Goal: Task Accomplishment & Management: Manage account settings

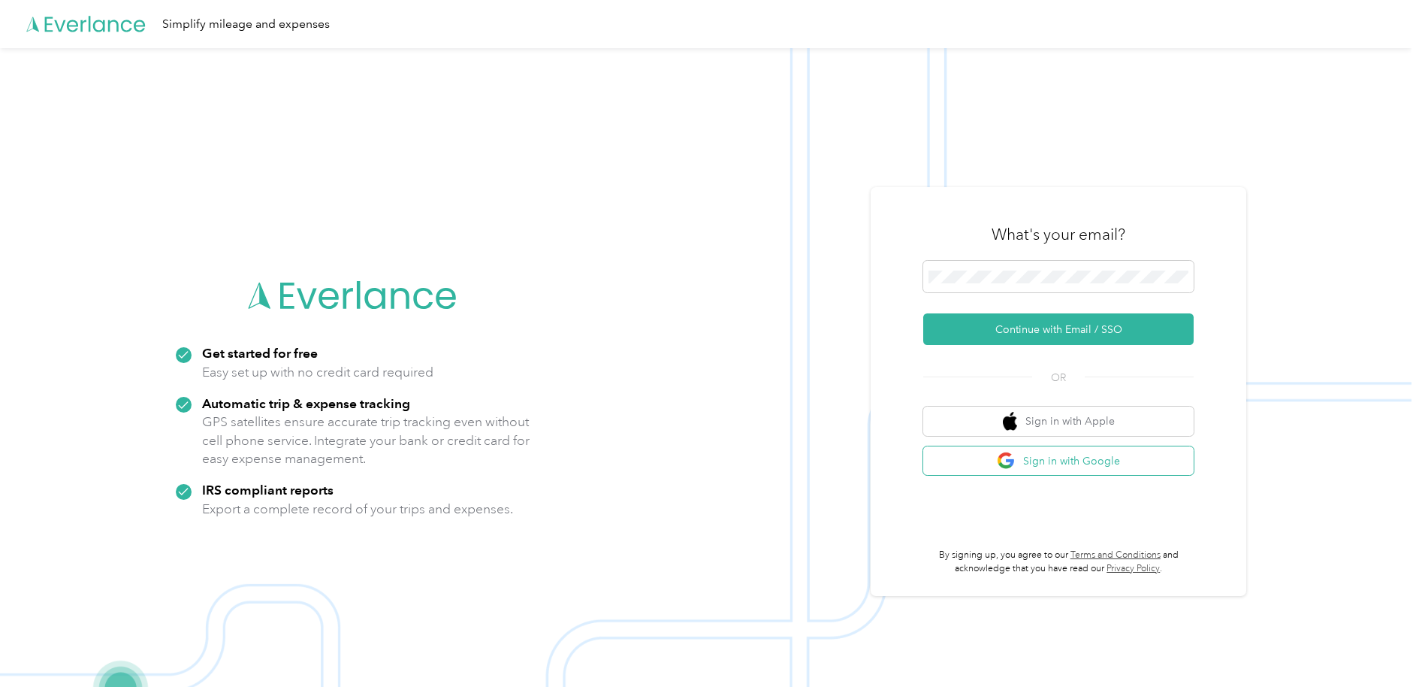
click at [1099, 463] on button "Sign in with Google" at bounding box center [1058, 460] width 270 height 29
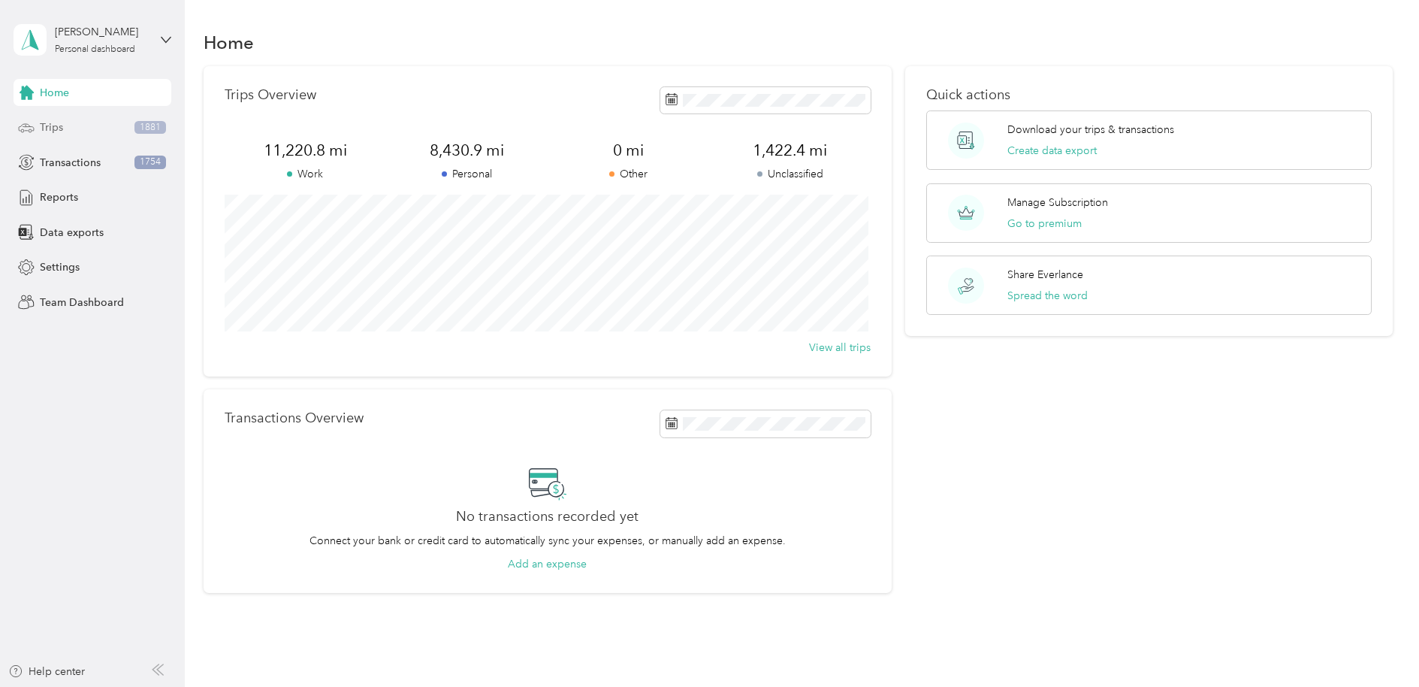
click at [71, 131] on div "Trips 1881" at bounding box center [93, 127] width 158 height 27
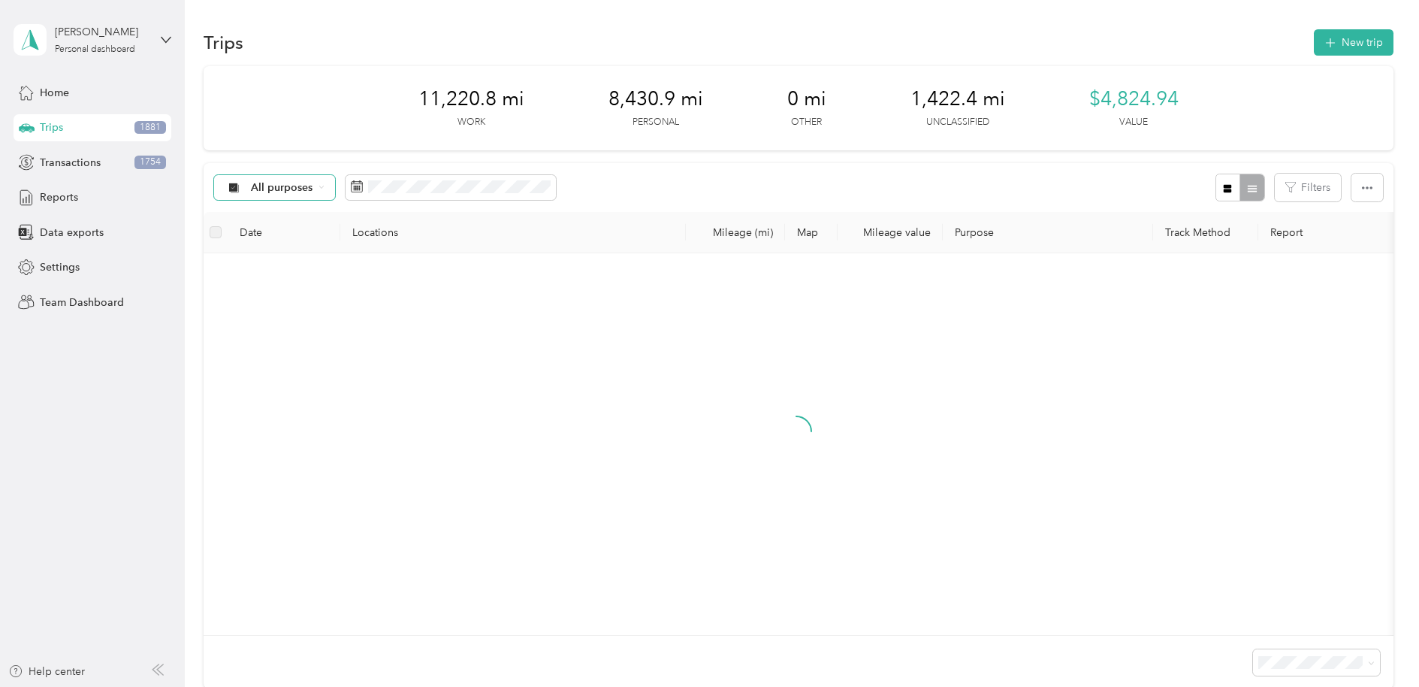
click at [316, 189] on div "All purposes" at bounding box center [275, 188] width 122 height 26
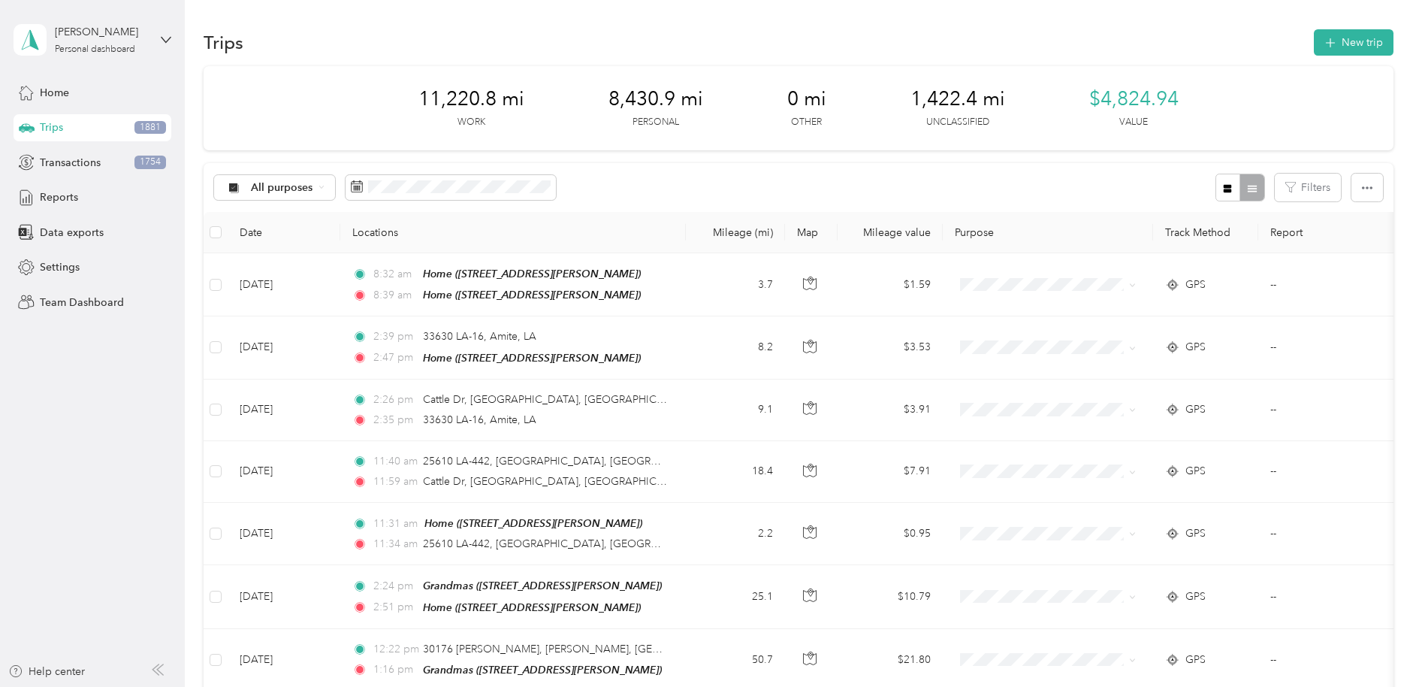
click at [293, 242] on li "Unclassified" at bounding box center [274, 238] width 120 height 26
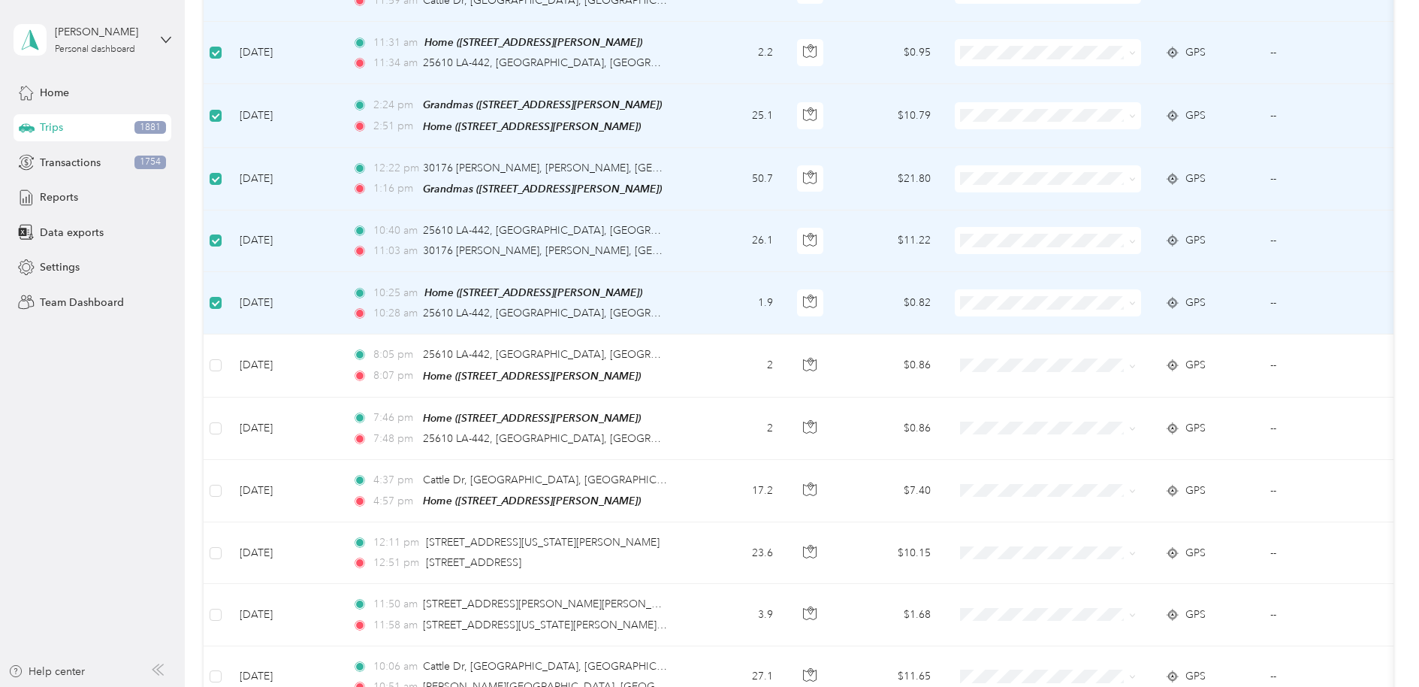
scroll to position [638, 0]
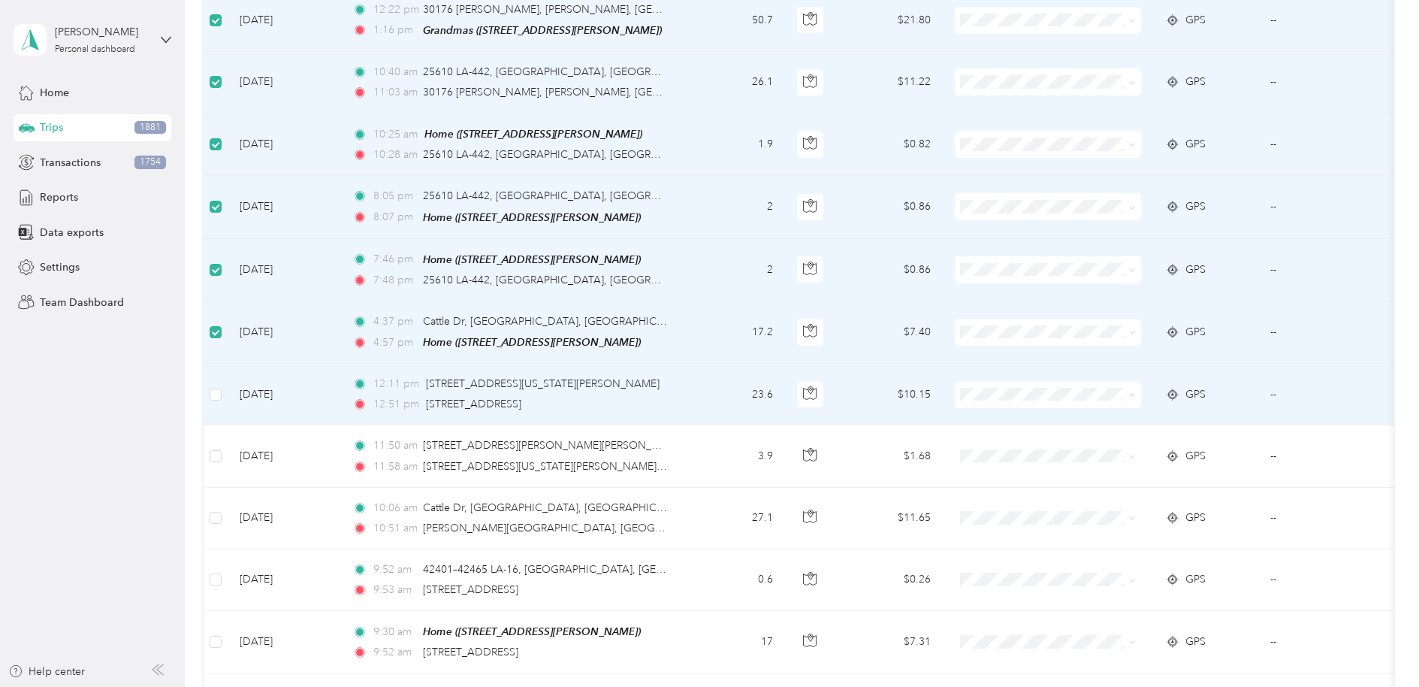
click at [206, 394] on td at bounding box center [216, 395] width 24 height 62
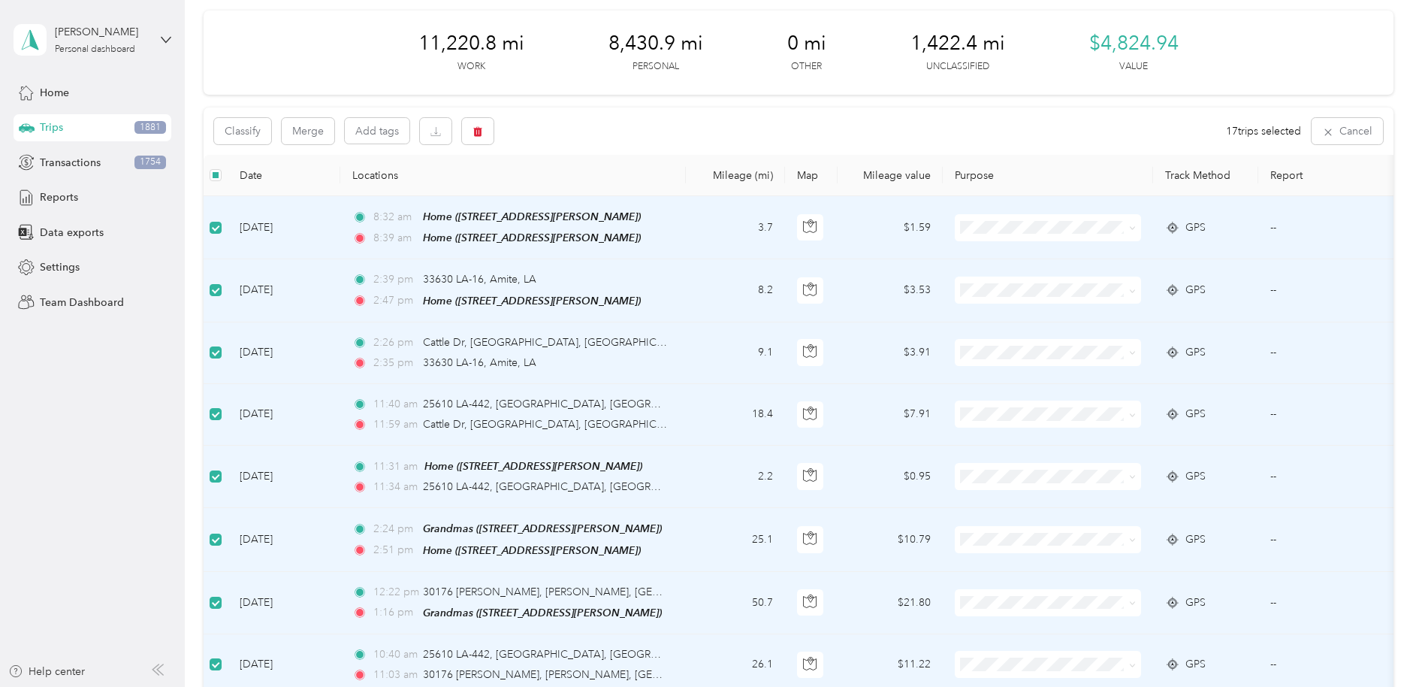
scroll to position [0, 0]
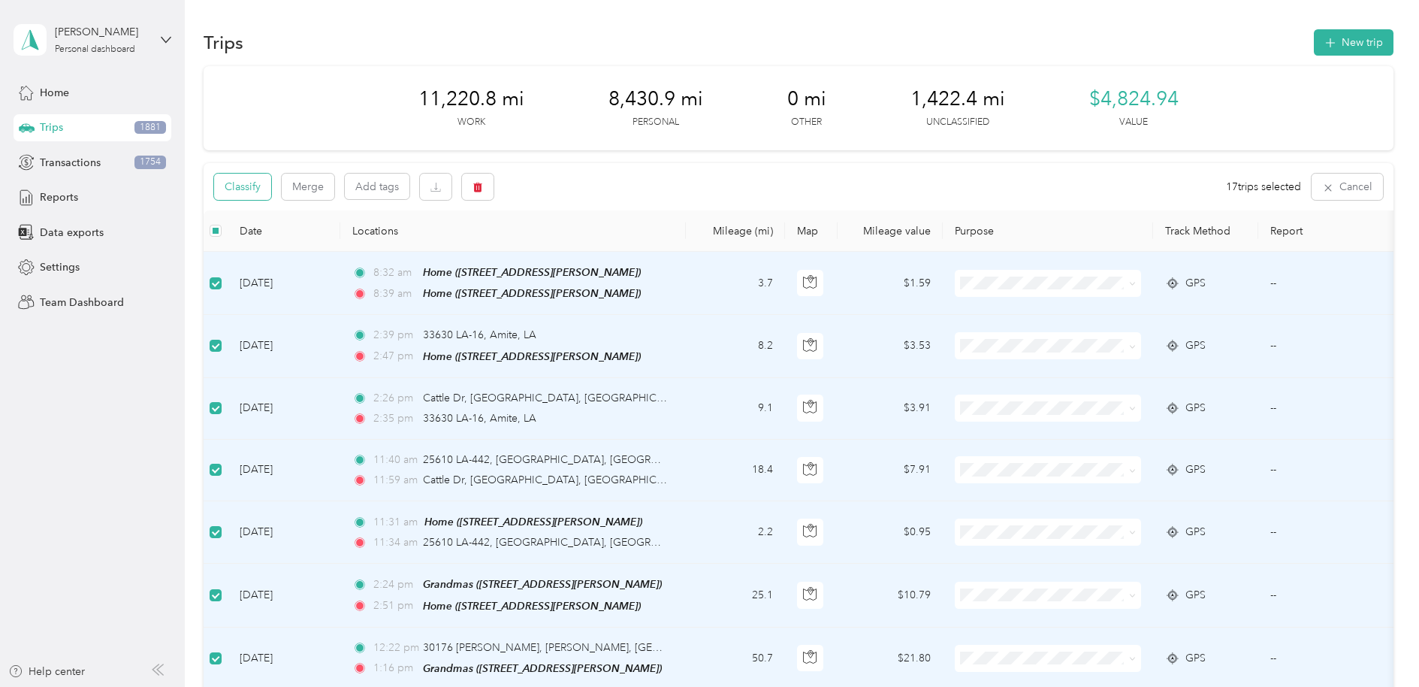
click at [226, 185] on button "Classify" at bounding box center [242, 187] width 57 height 26
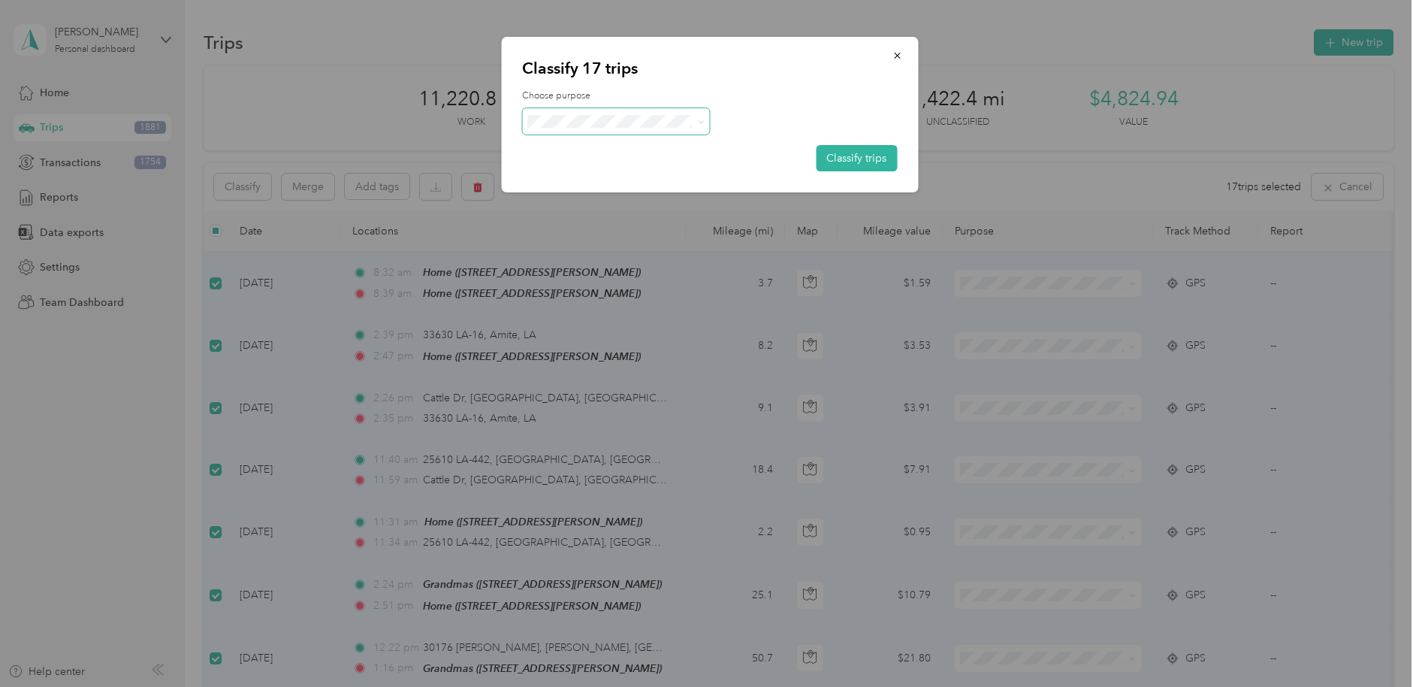
click at [594, 128] on span at bounding box center [616, 121] width 188 height 26
click at [703, 115] on span at bounding box center [701, 121] width 7 height 13
click at [702, 122] on icon at bounding box center [701, 121] width 5 height 3
click at [643, 170] on span "Personal" at bounding box center [630, 173] width 140 height 16
click at [839, 154] on button "Classify trips" at bounding box center [856, 158] width 81 height 26
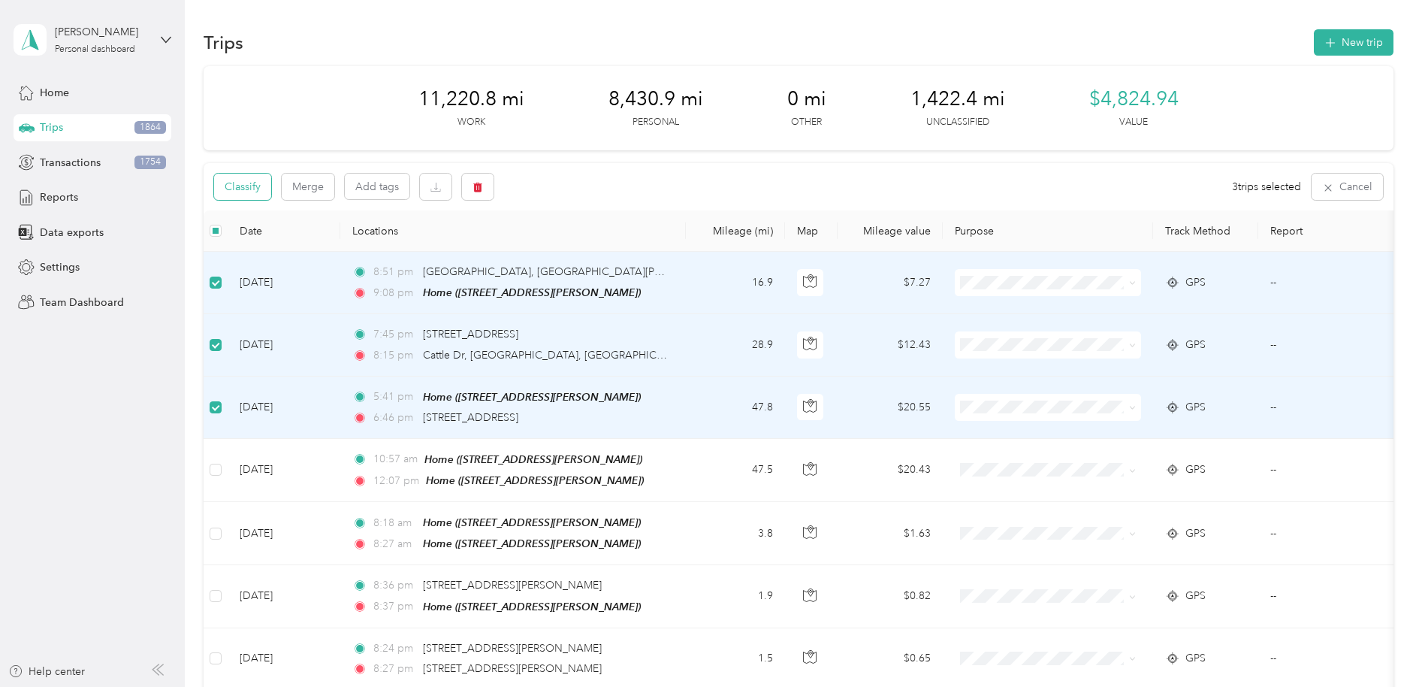
click at [233, 183] on button "Classify" at bounding box center [242, 187] width 57 height 26
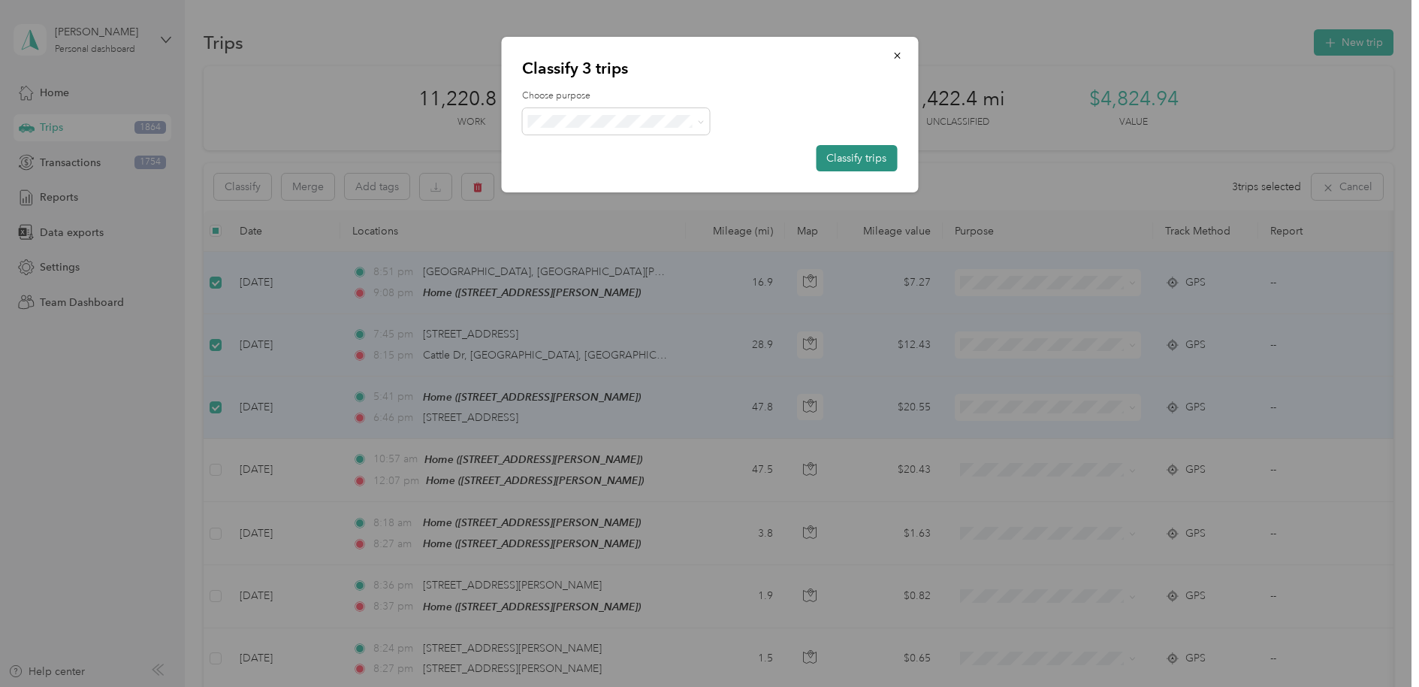
click at [873, 157] on button "Classify trips" at bounding box center [856, 158] width 81 height 26
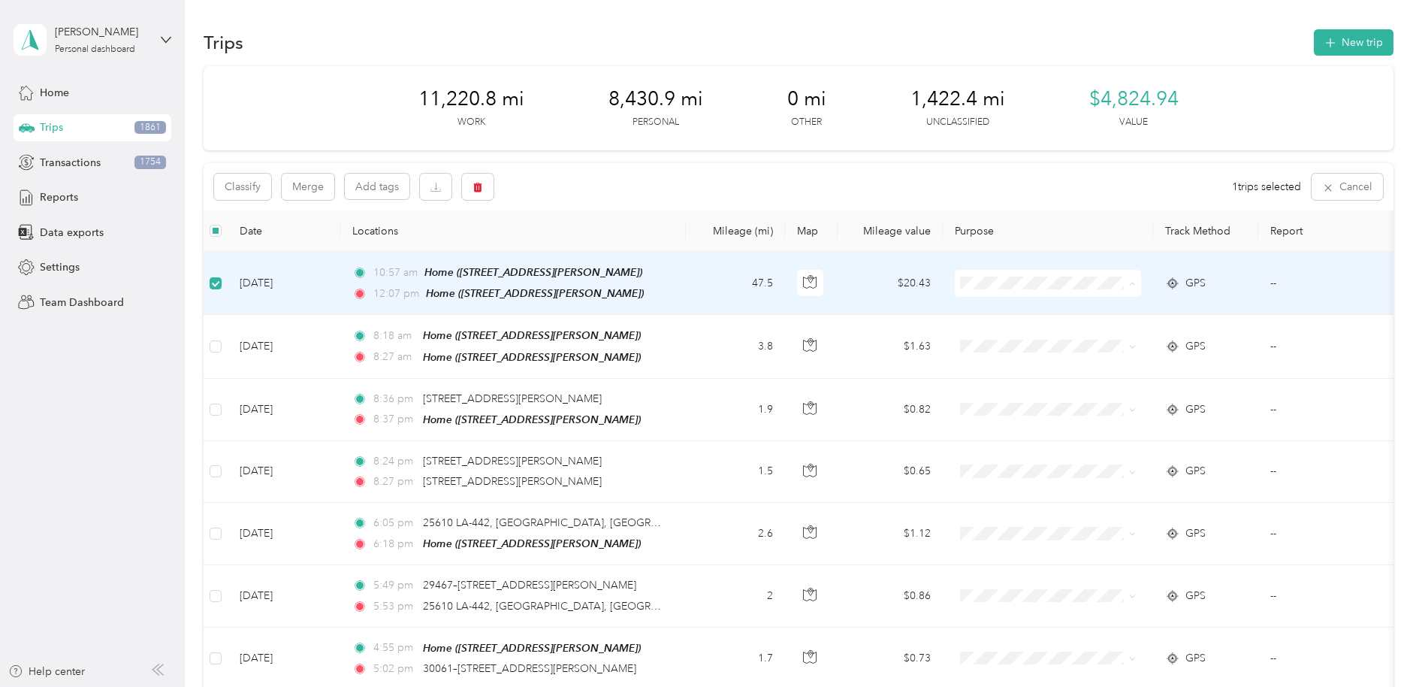
click at [1040, 359] on span "Stat" at bounding box center [1061, 363] width 139 height 16
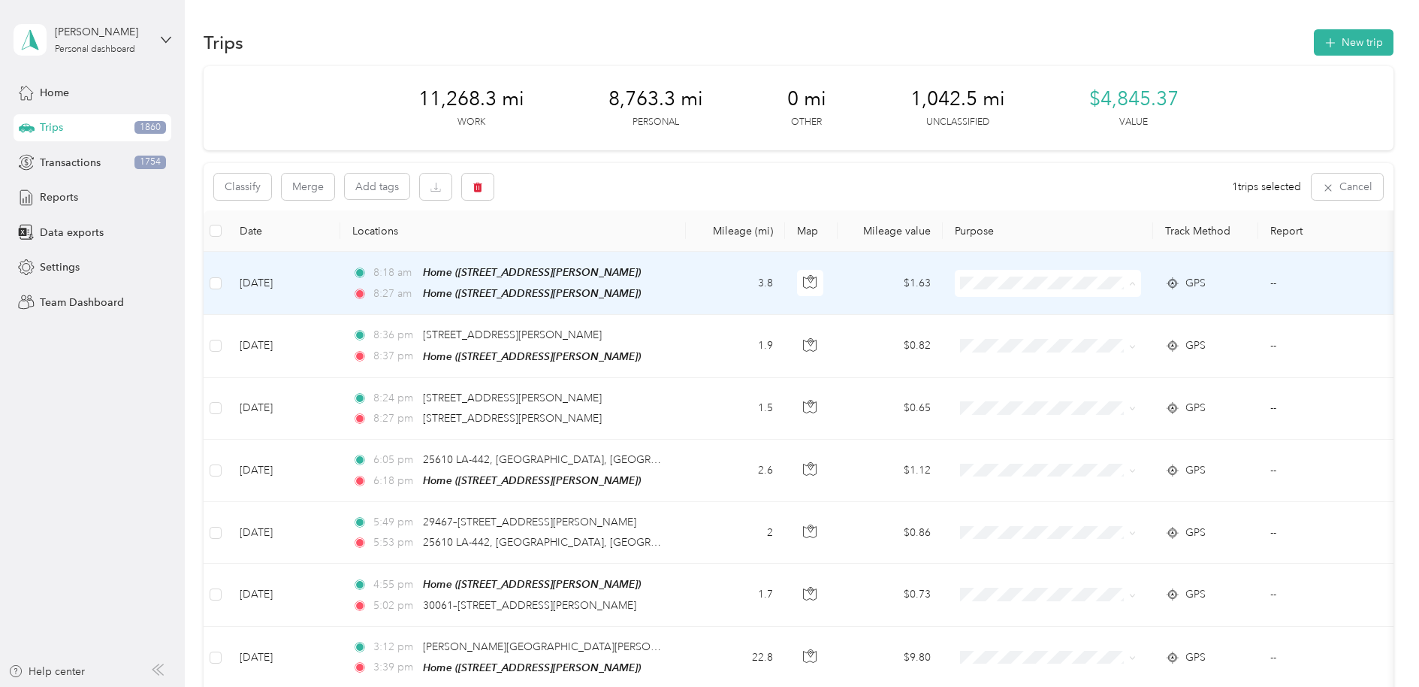
click at [1068, 340] on li "Personal" at bounding box center [1048, 337] width 186 height 26
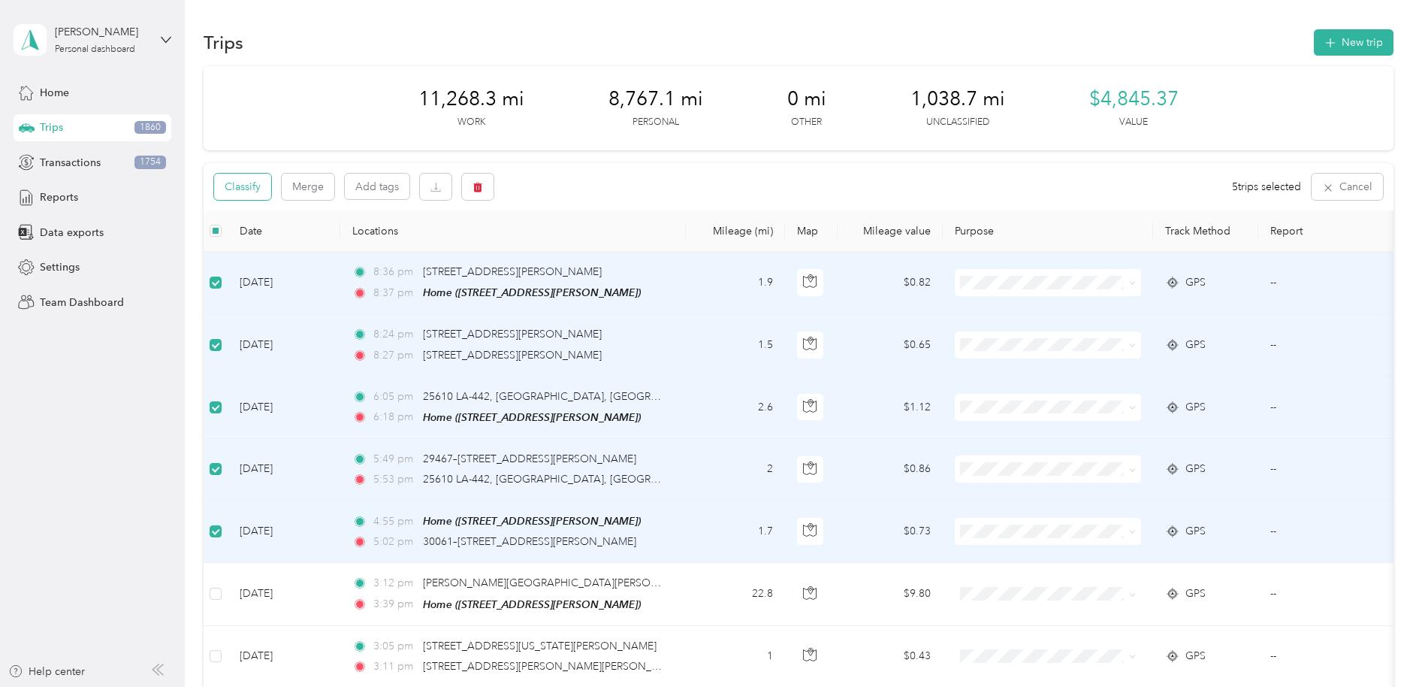
click at [231, 182] on button "Classify" at bounding box center [242, 187] width 57 height 26
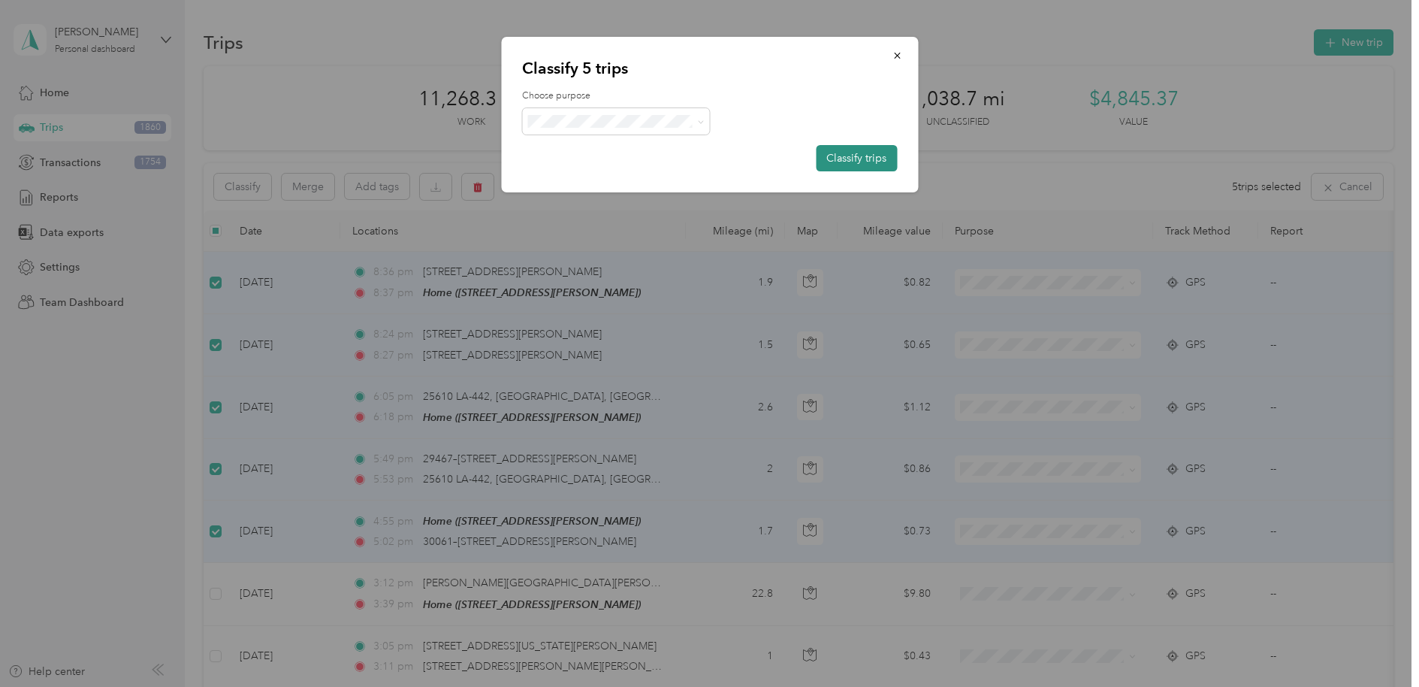
click at [869, 153] on button "Classify trips" at bounding box center [856, 158] width 81 height 26
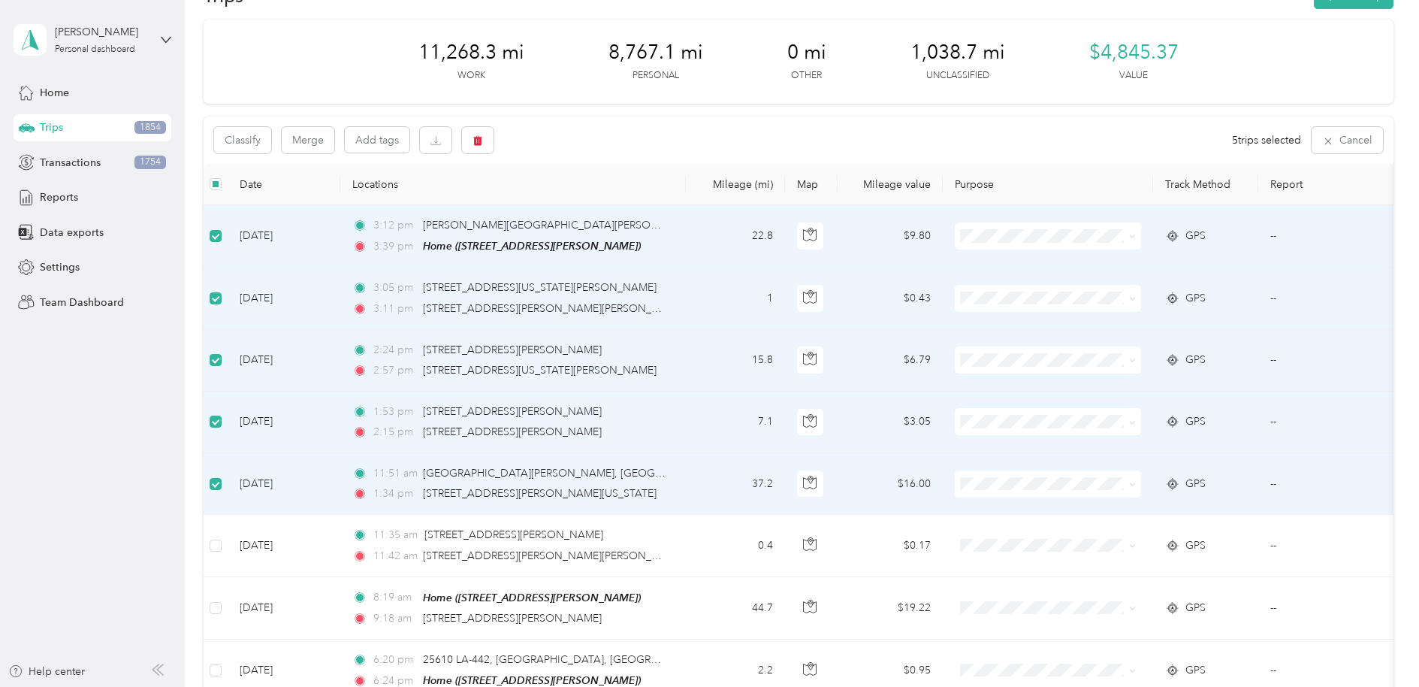
scroll to position [79, 0]
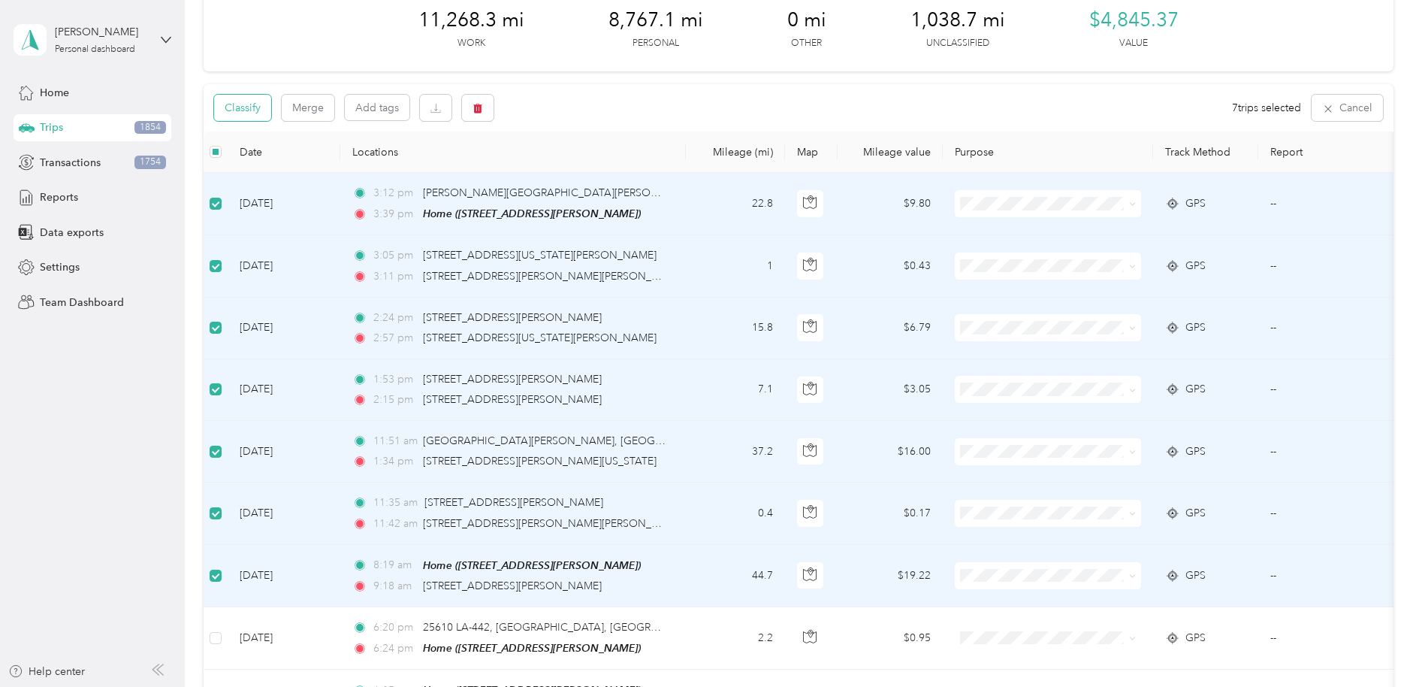
click at [255, 103] on button "Classify" at bounding box center [242, 108] width 57 height 26
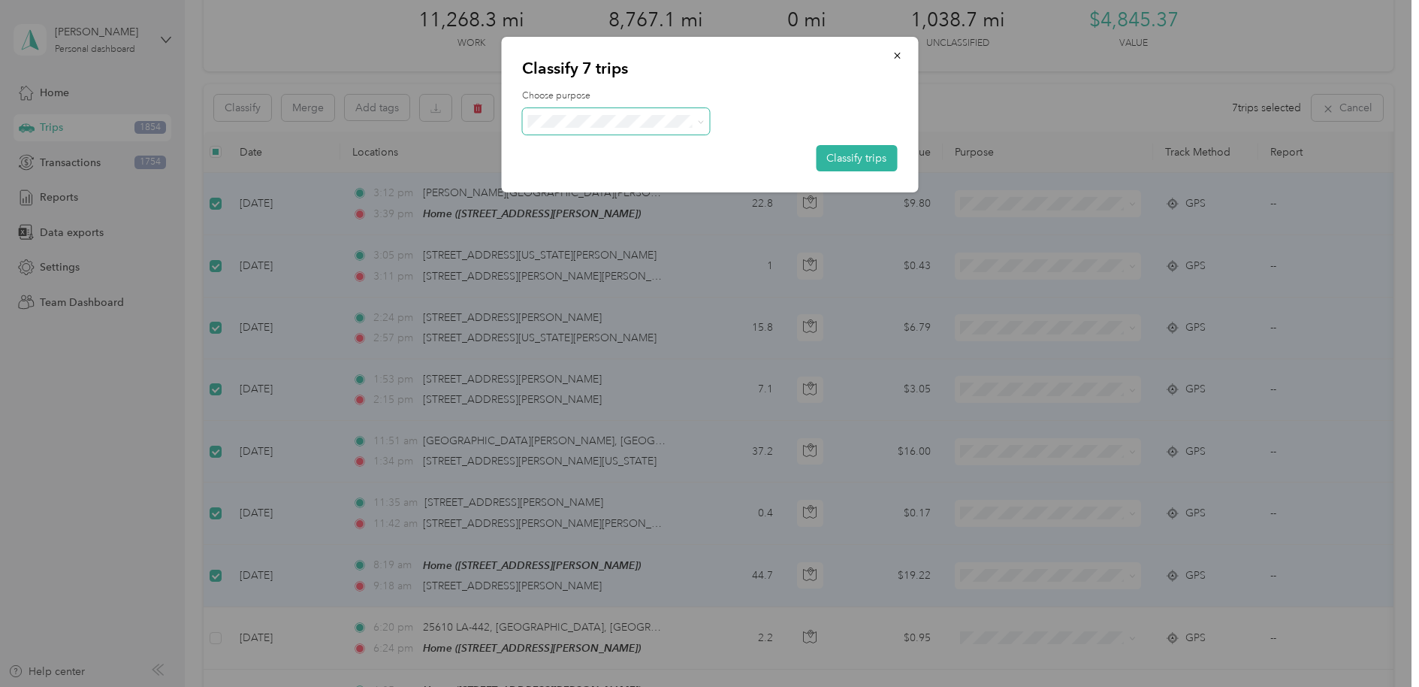
click at [621, 112] on span at bounding box center [616, 121] width 188 height 26
click at [698, 119] on icon at bounding box center [701, 122] width 7 height 7
click at [618, 197] on span "Stat" at bounding box center [630, 199] width 140 height 16
click at [852, 156] on button "Classify trips" at bounding box center [856, 158] width 81 height 26
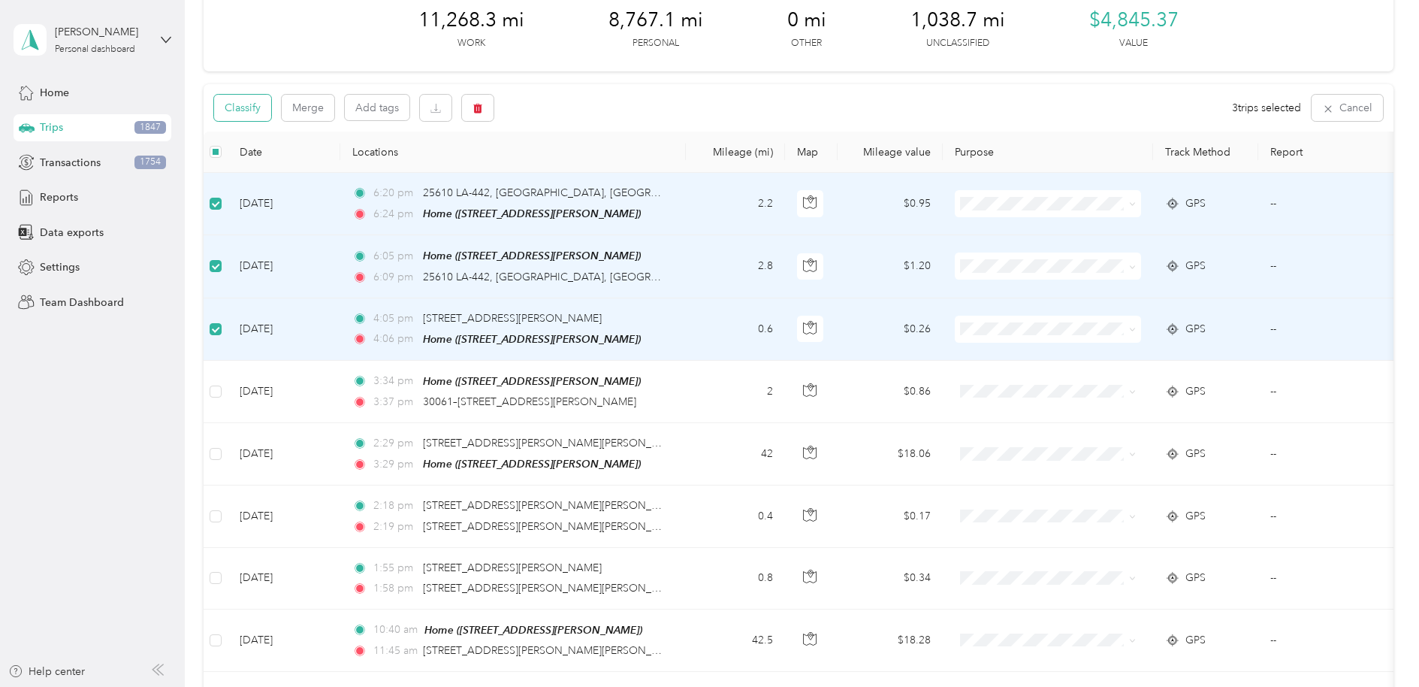
click at [241, 109] on button "Classify" at bounding box center [242, 108] width 57 height 26
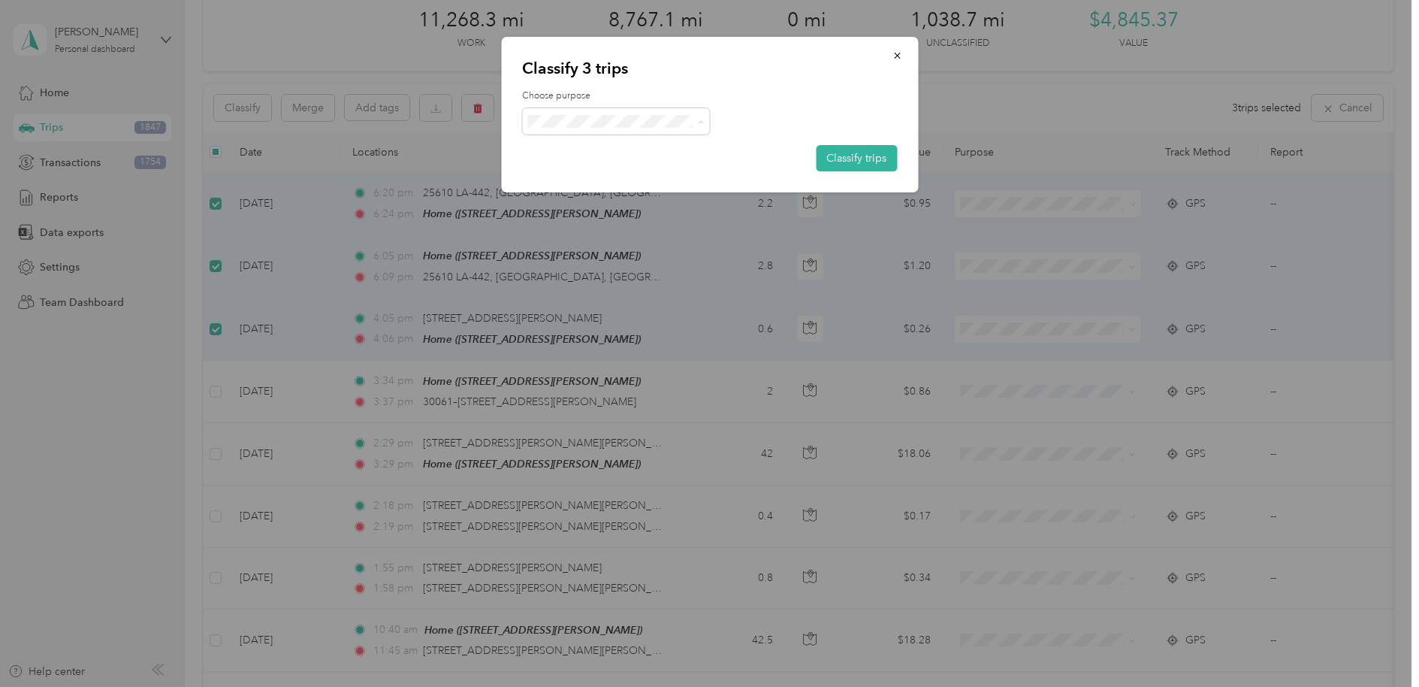
click at [570, 168] on span "Personal" at bounding box center [630, 176] width 140 height 16
click at [861, 156] on button "Classify trips" at bounding box center [856, 158] width 81 height 26
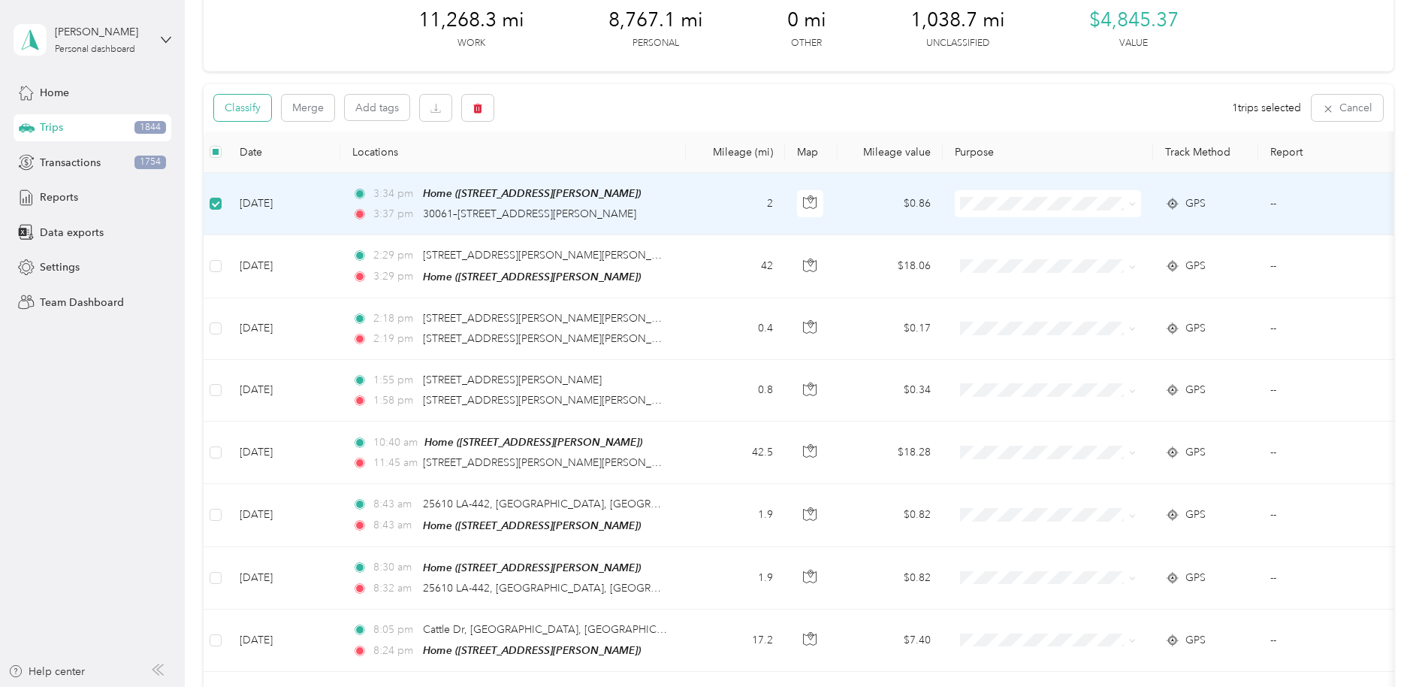
click at [237, 104] on button "Classify" at bounding box center [242, 108] width 57 height 26
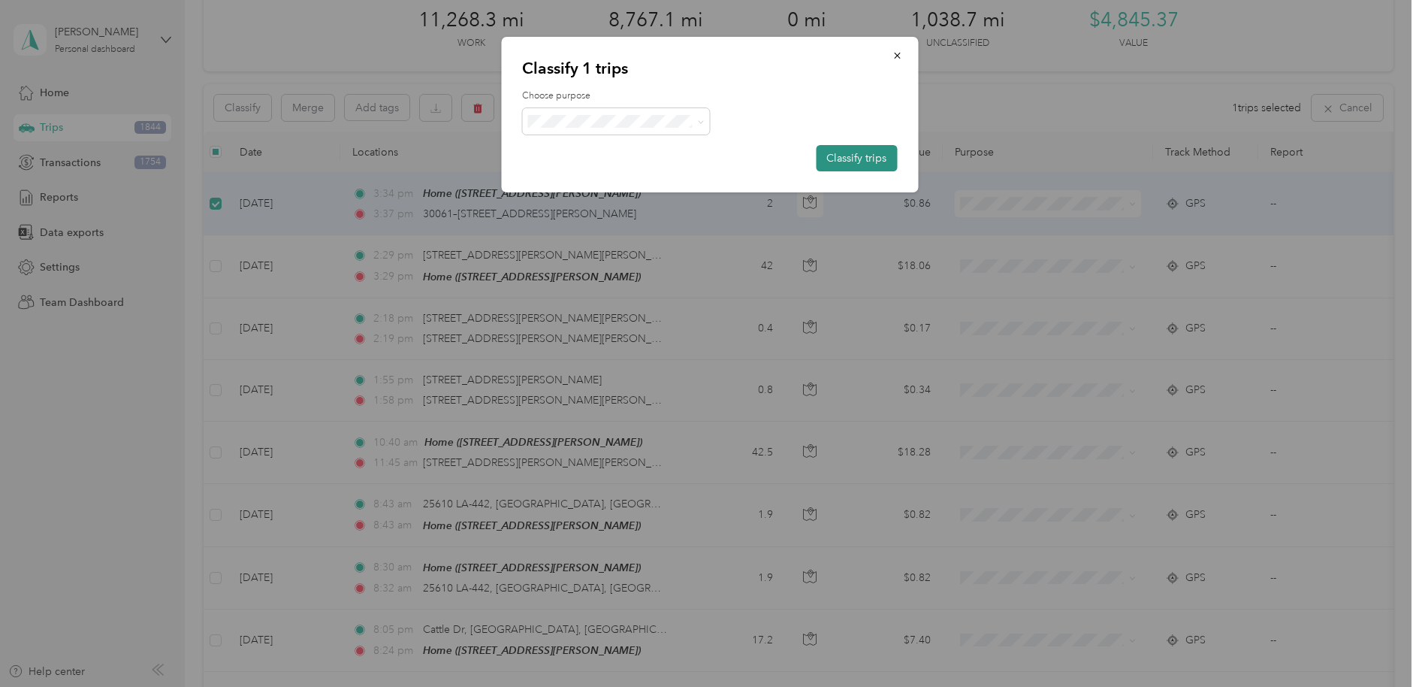
click at [845, 147] on button "Classify trips" at bounding box center [856, 158] width 81 height 26
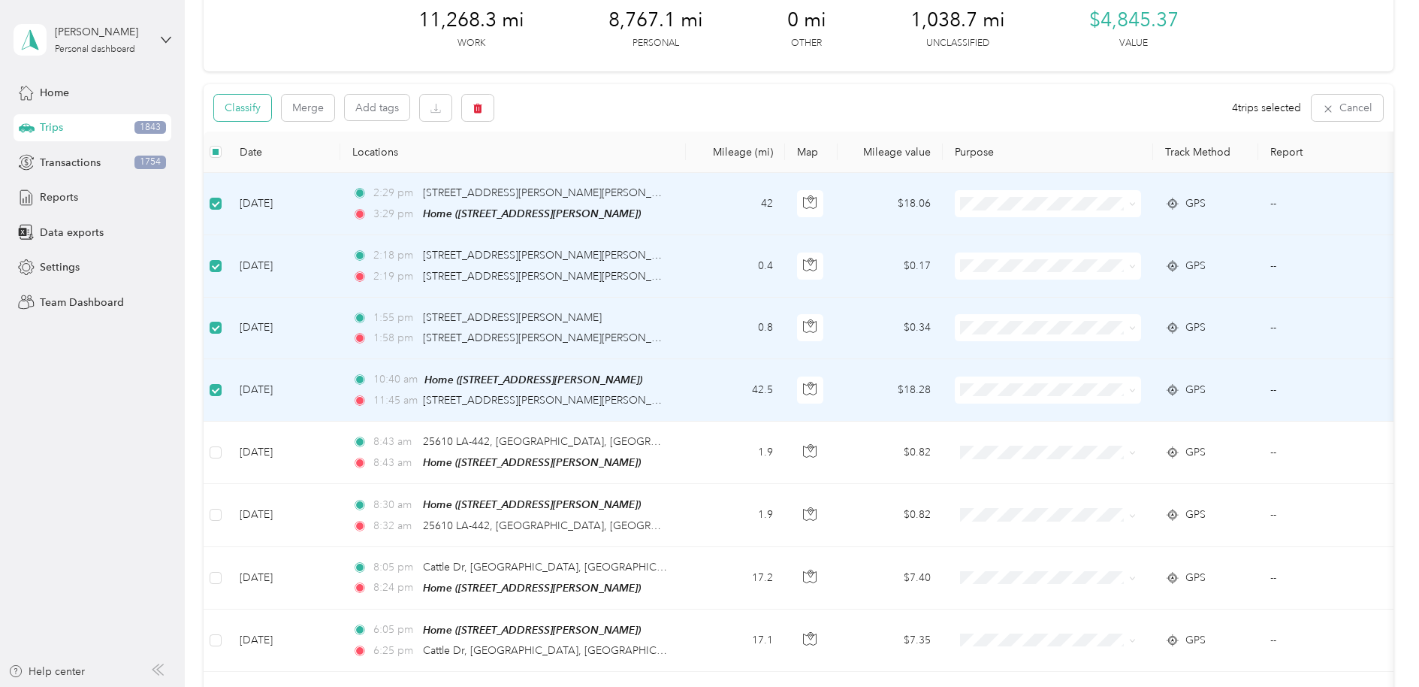
click at [252, 104] on button "Classify" at bounding box center [242, 108] width 57 height 26
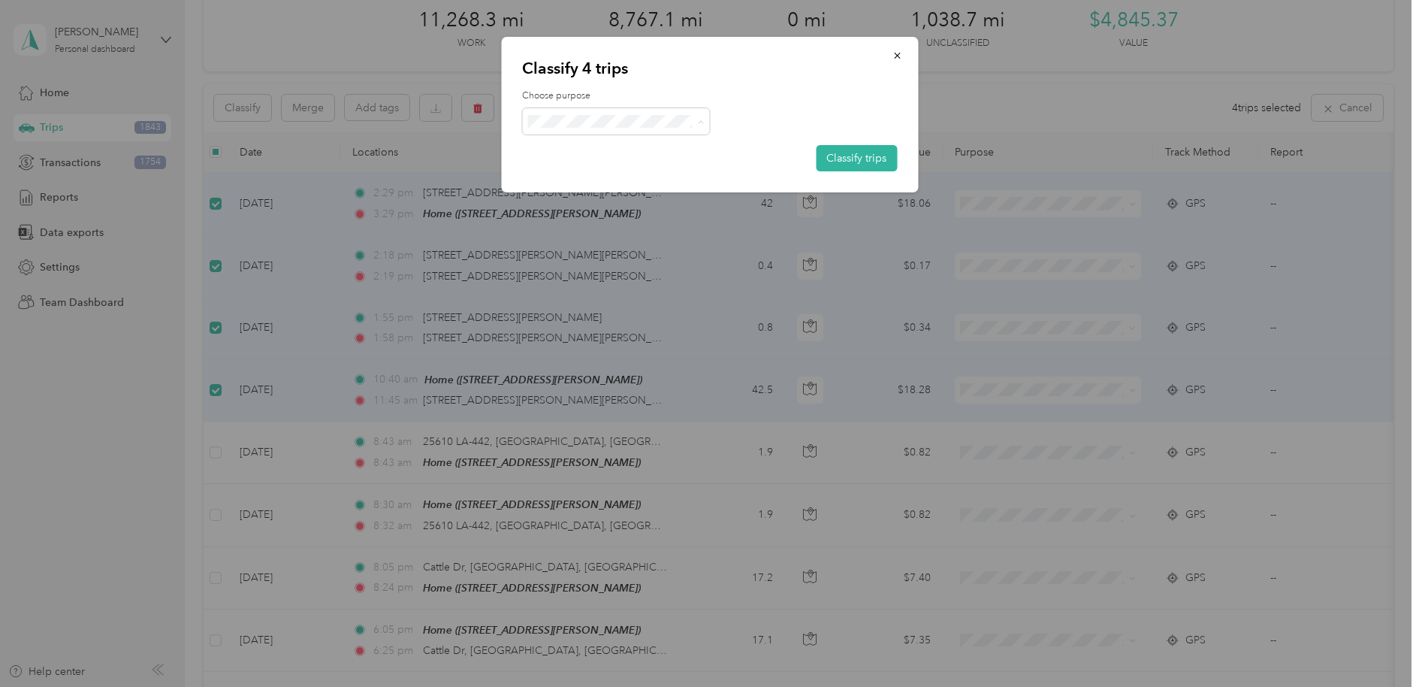
click at [601, 204] on li "Stat" at bounding box center [616, 202] width 188 height 26
click at [891, 156] on button "Classify trips" at bounding box center [856, 158] width 81 height 26
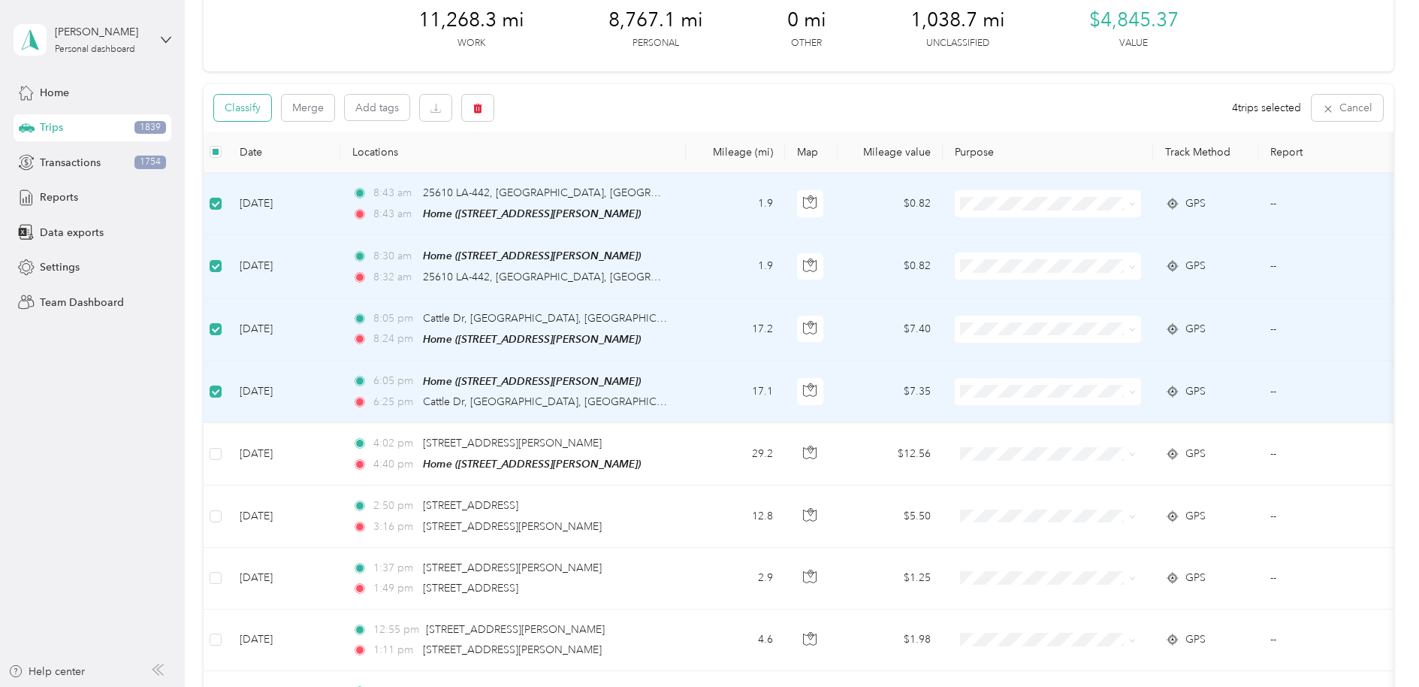
click at [251, 112] on button "Classify" at bounding box center [242, 108] width 57 height 26
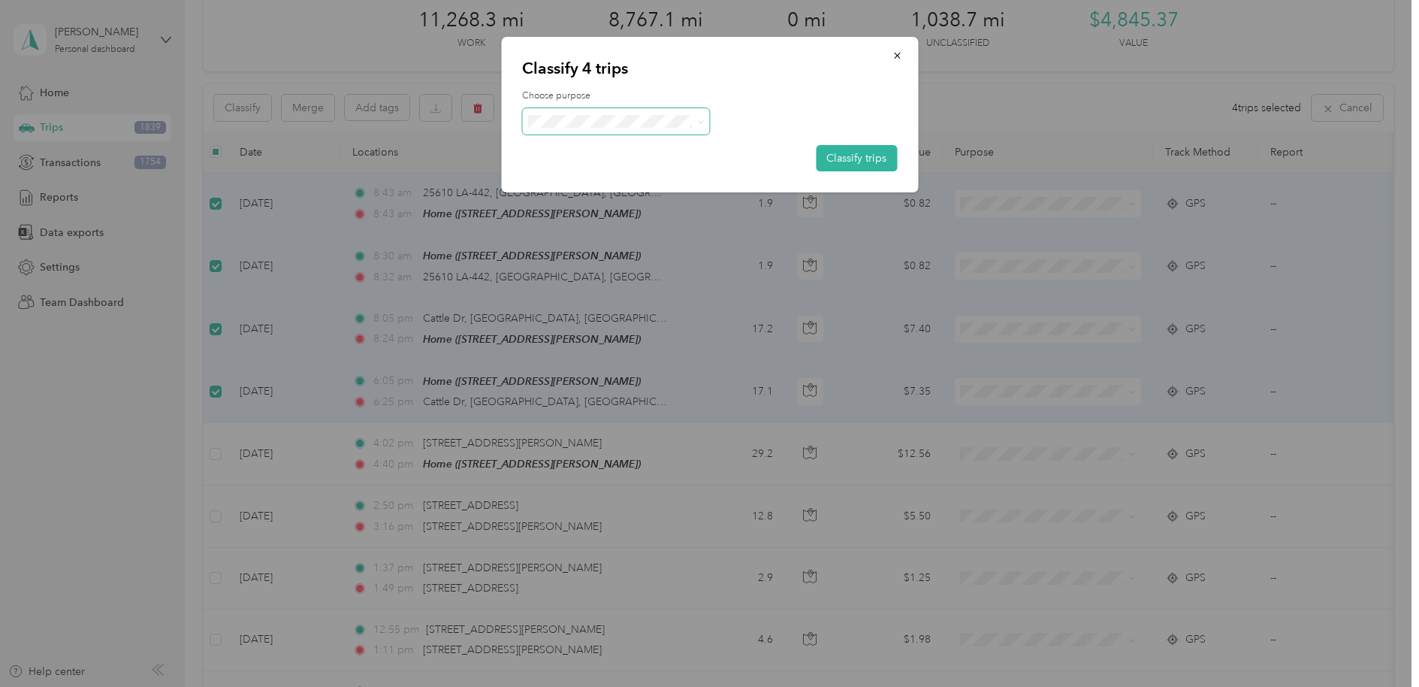
click at [578, 110] on span at bounding box center [616, 121] width 188 height 26
click at [587, 149] on div "Choose purpose Classify trips" at bounding box center [709, 130] width 375 height 82
click at [591, 133] on span at bounding box center [616, 121] width 188 height 26
click at [613, 179] on li "Personal" at bounding box center [616, 175] width 188 height 26
click at [863, 152] on button "Classify trips" at bounding box center [856, 158] width 81 height 26
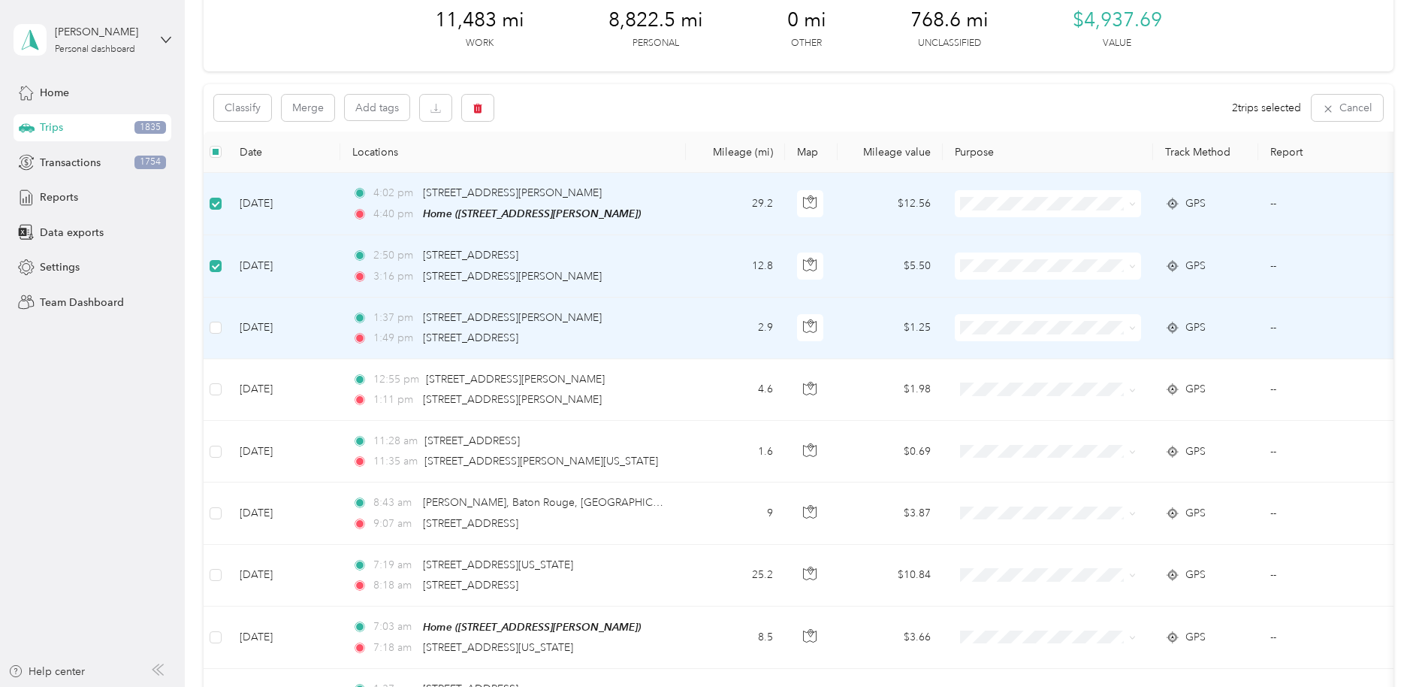
click at [213, 335] on td at bounding box center [216, 329] width 24 height 62
click at [216, 334] on label at bounding box center [216, 327] width 12 height 17
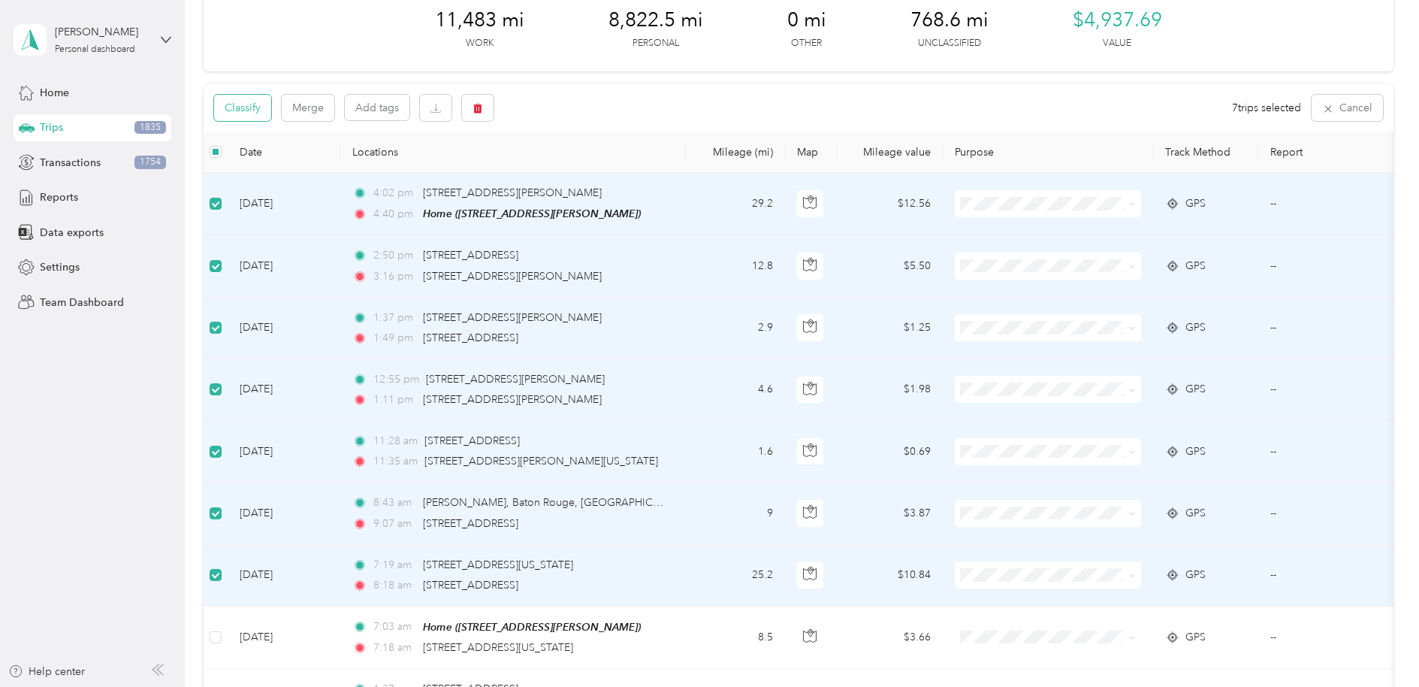
click at [245, 111] on button "Classify" at bounding box center [242, 108] width 57 height 26
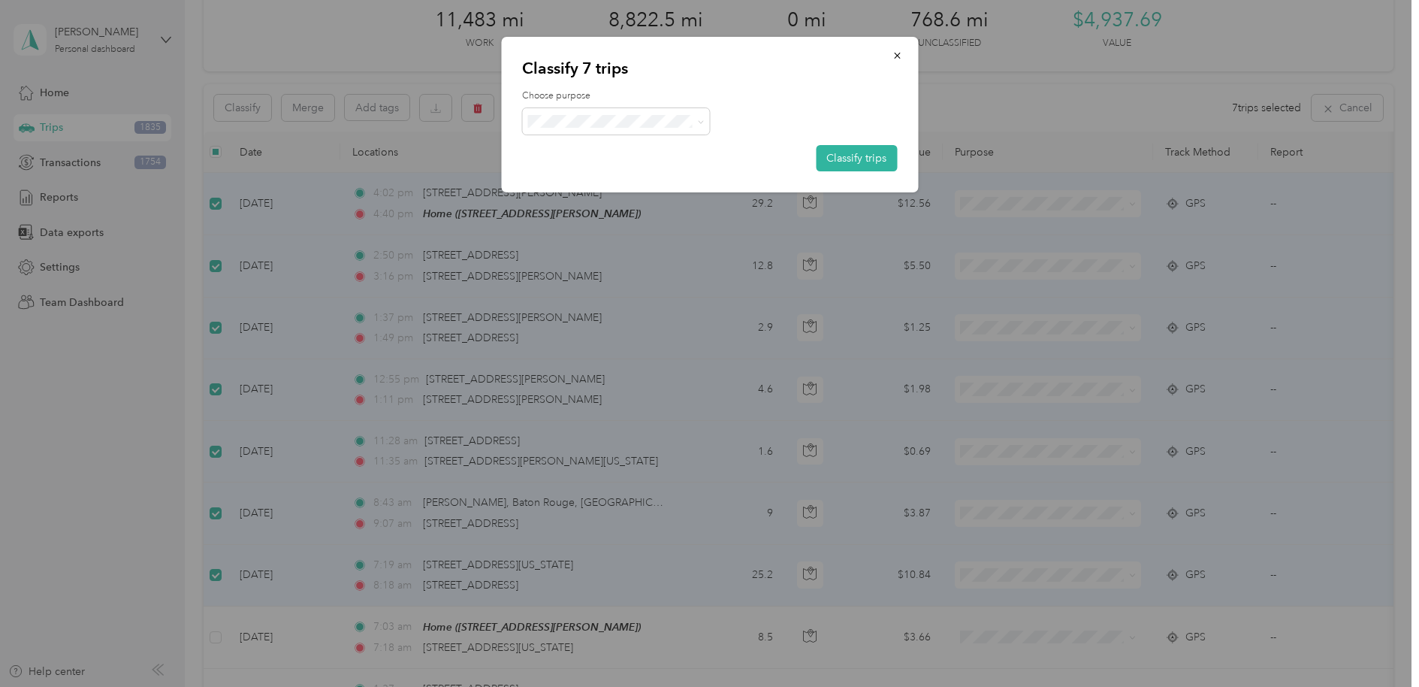
click at [638, 194] on span "Stat" at bounding box center [630, 202] width 140 height 16
click at [868, 150] on button "Classify trips" at bounding box center [856, 158] width 81 height 26
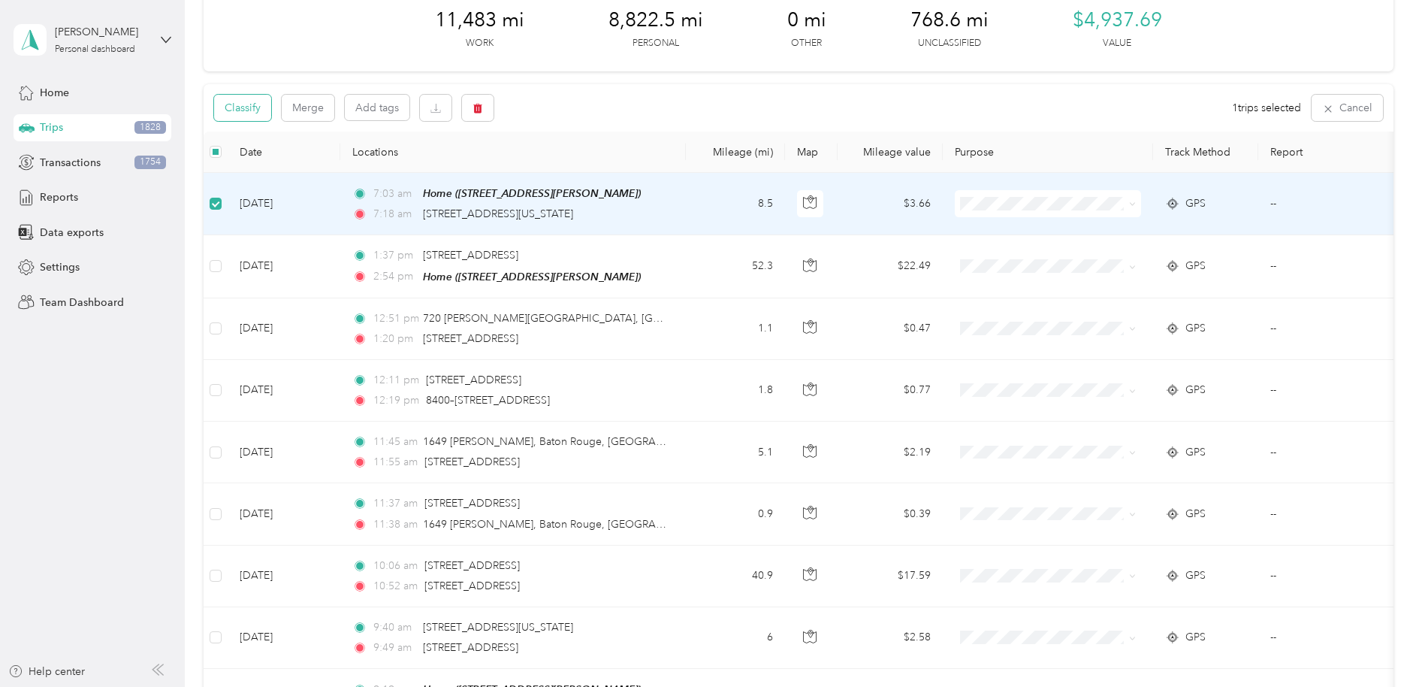
click at [246, 104] on button "Classify" at bounding box center [242, 108] width 57 height 26
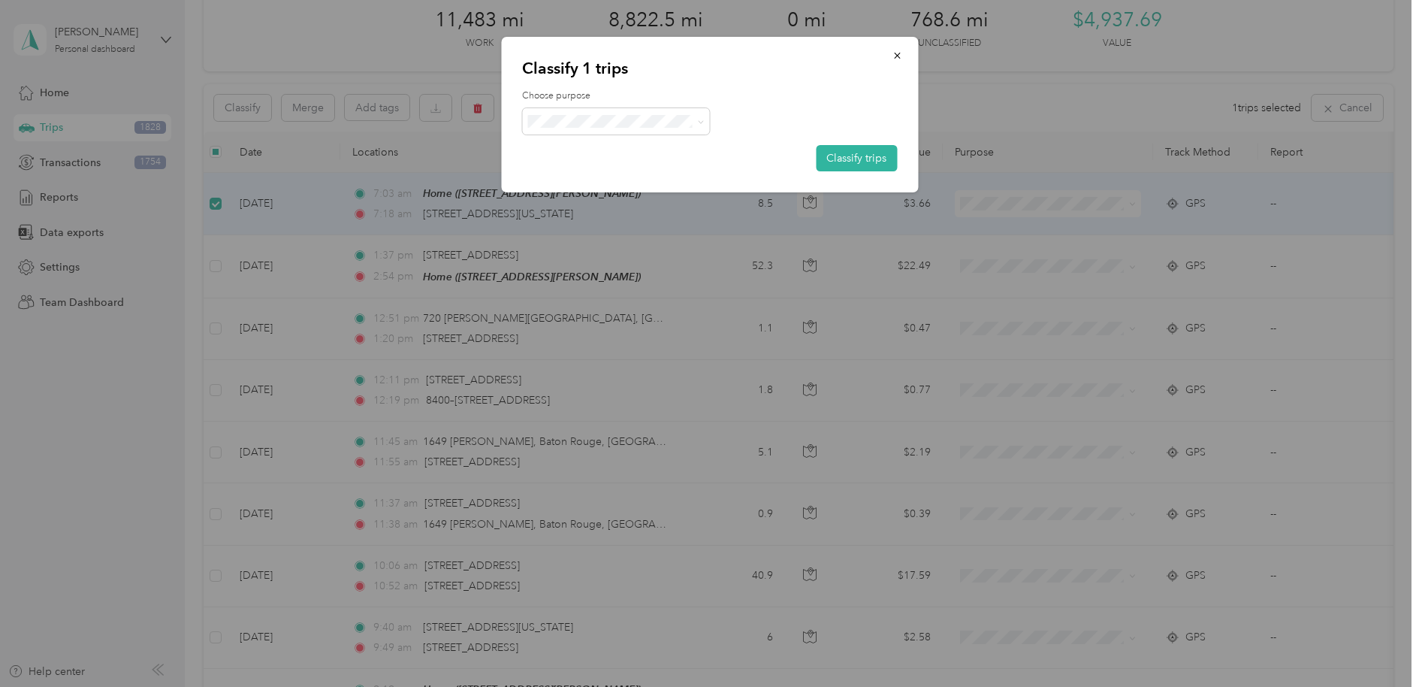
click at [573, 166] on li "Personal" at bounding box center [616, 172] width 188 height 26
click at [846, 157] on button "Classify trips" at bounding box center [856, 158] width 81 height 26
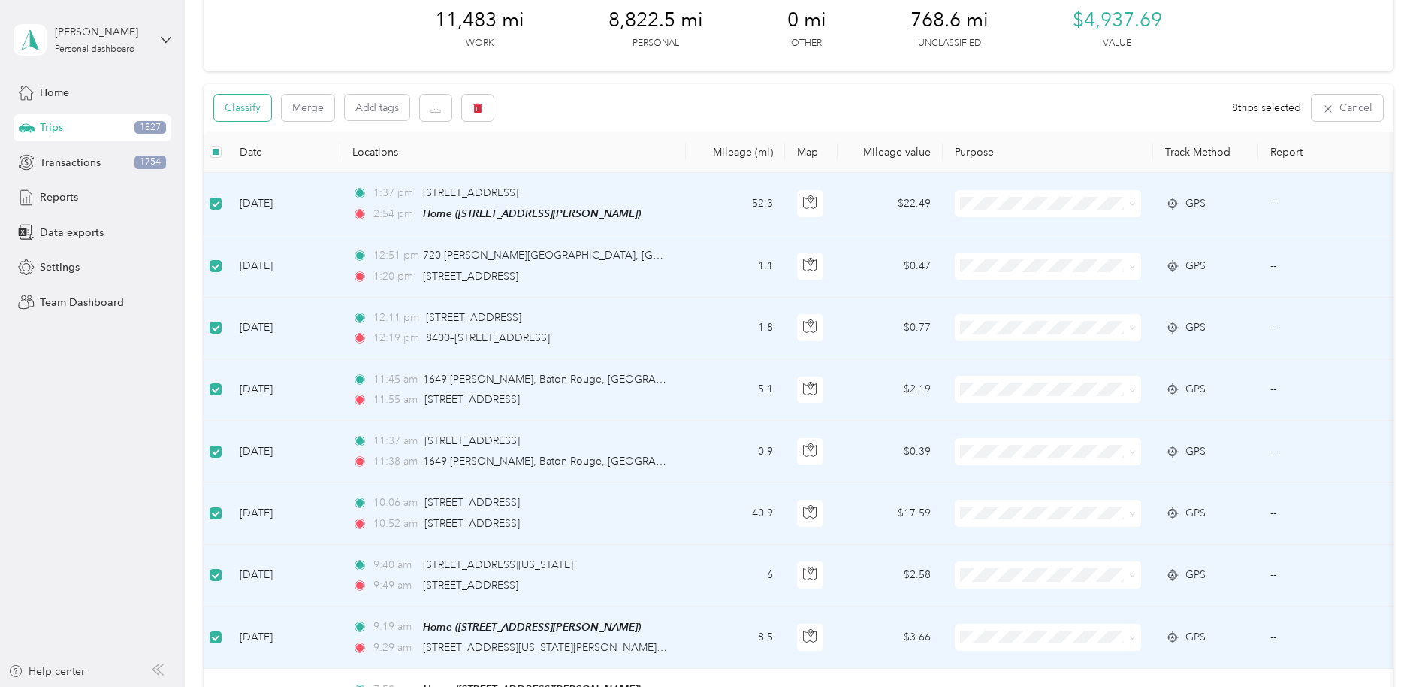
click at [237, 104] on button "Classify" at bounding box center [242, 108] width 57 height 26
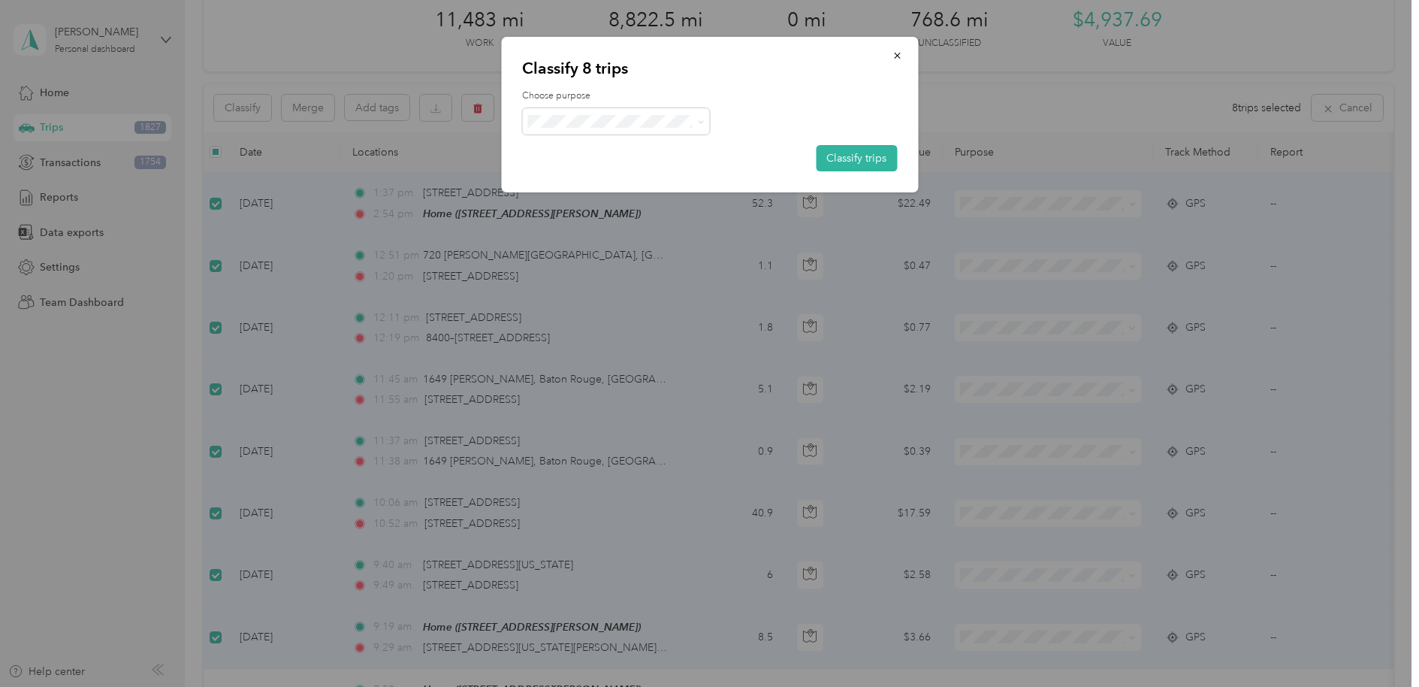
click at [627, 198] on span "Stat" at bounding box center [630, 196] width 140 height 16
click at [848, 153] on button "Classify trips" at bounding box center [856, 158] width 81 height 26
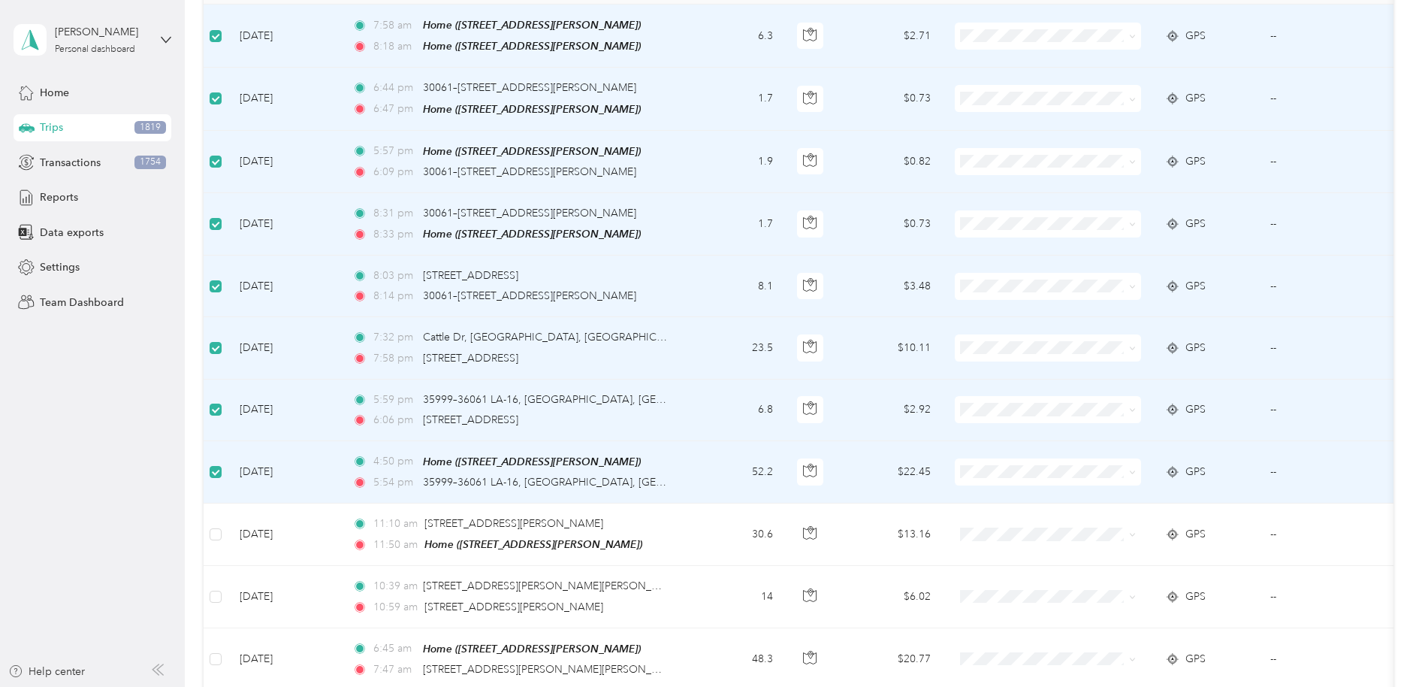
scroll to position [0, 0]
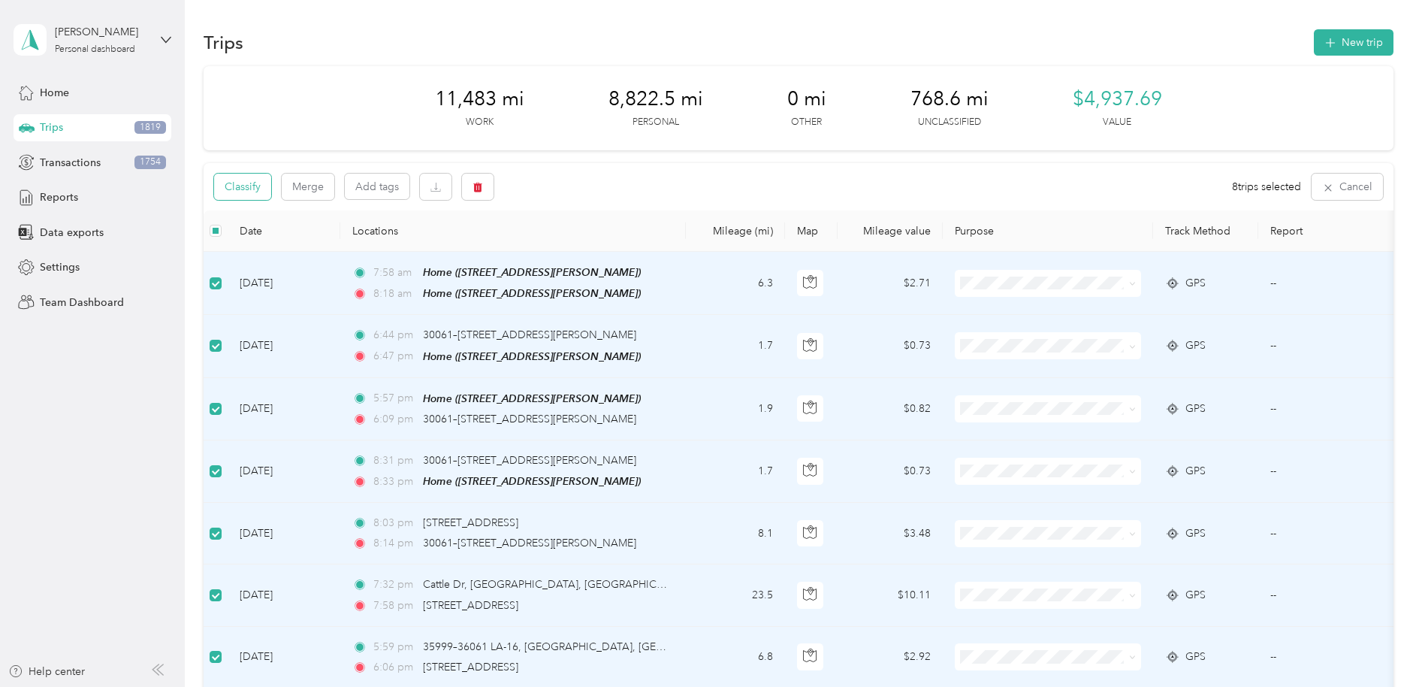
click at [246, 183] on button "Classify" at bounding box center [242, 187] width 57 height 26
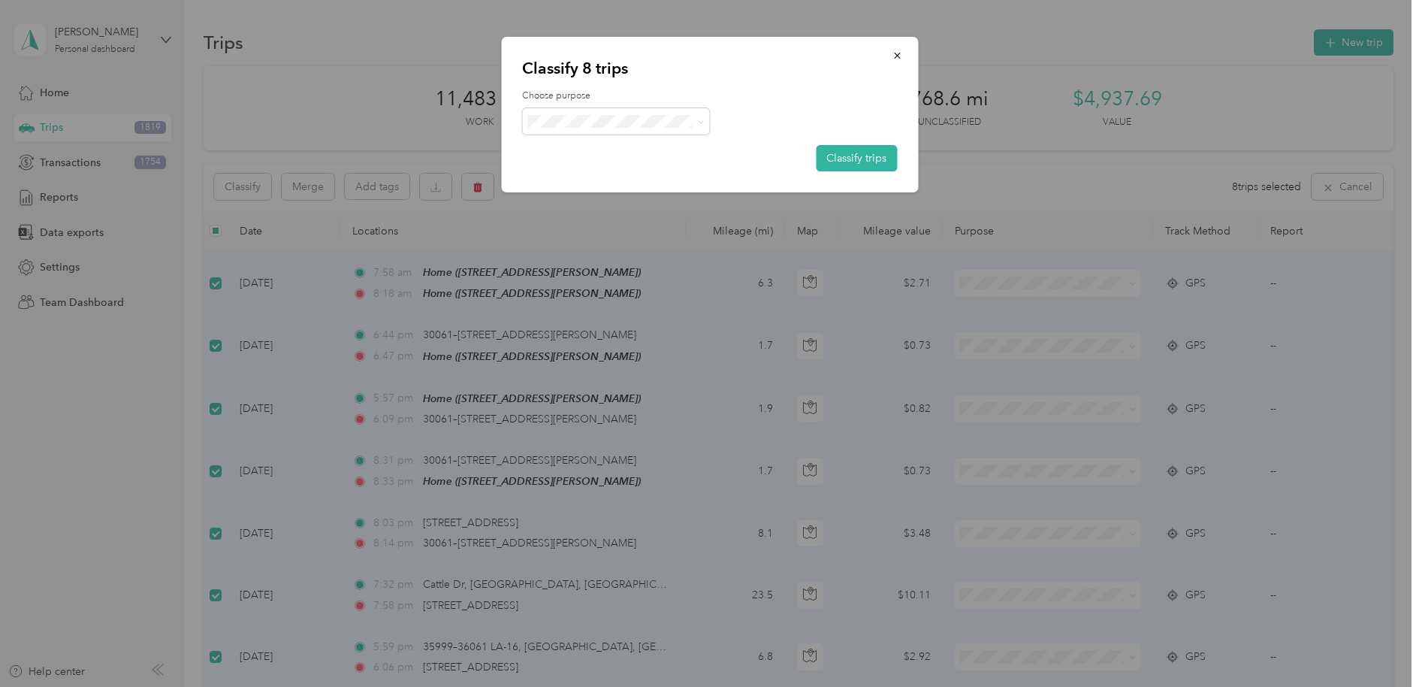
click at [588, 168] on span "Personal" at bounding box center [630, 174] width 140 height 16
click at [851, 158] on button "Classify trips" at bounding box center [856, 158] width 81 height 26
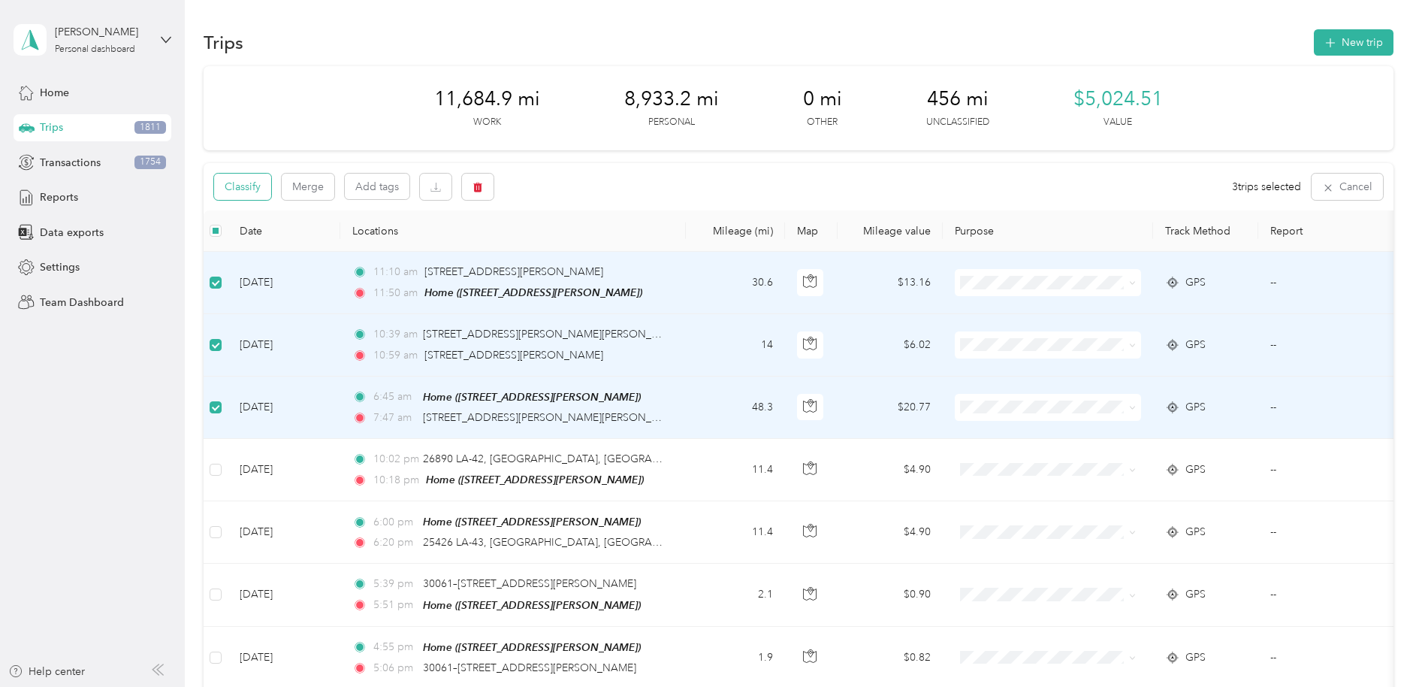
click at [241, 183] on button "Classify" at bounding box center [242, 187] width 57 height 26
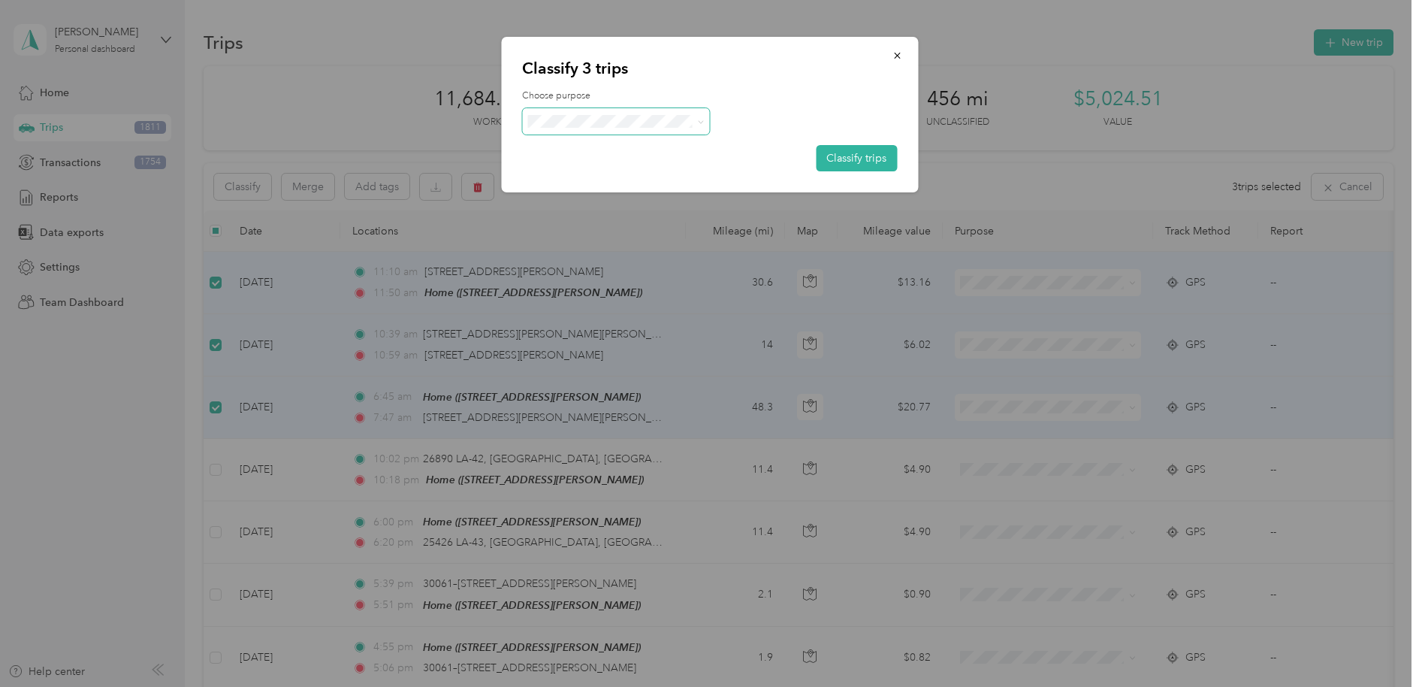
click at [555, 129] on span at bounding box center [616, 121] width 188 height 26
click at [698, 121] on icon at bounding box center [701, 122] width 7 height 7
click at [570, 204] on li "Stat" at bounding box center [616, 202] width 188 height 26
click at [864, 150] on button "Classify trips" at bounding box center [856, 158] width 81 height 26
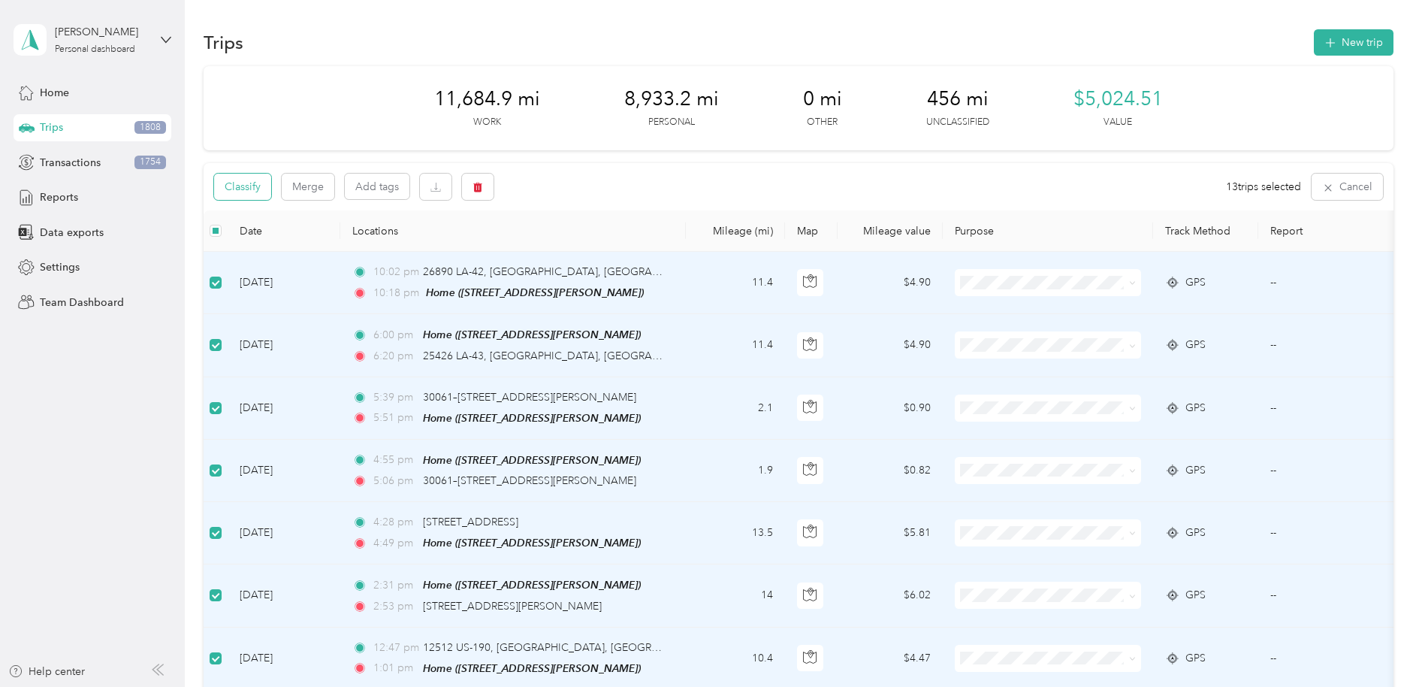
click at [250, 178] on button "Classify" at bounding box center [242, 187] width 57 height 26
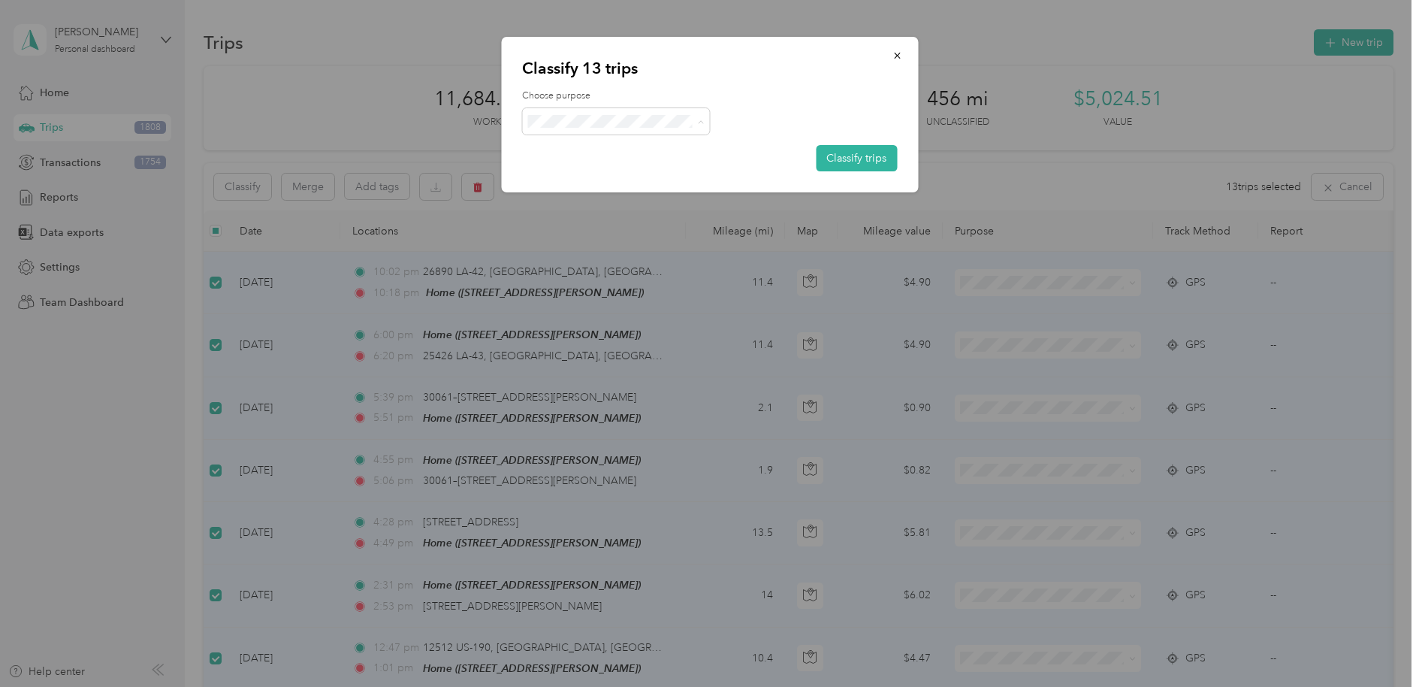
click at [578, 168] on span "Personal" at bounding box center [630, 176] width 140 height 16
click at [860, 152] on button "Classify trips" at bounding box center [856, 158] width 81 height 26
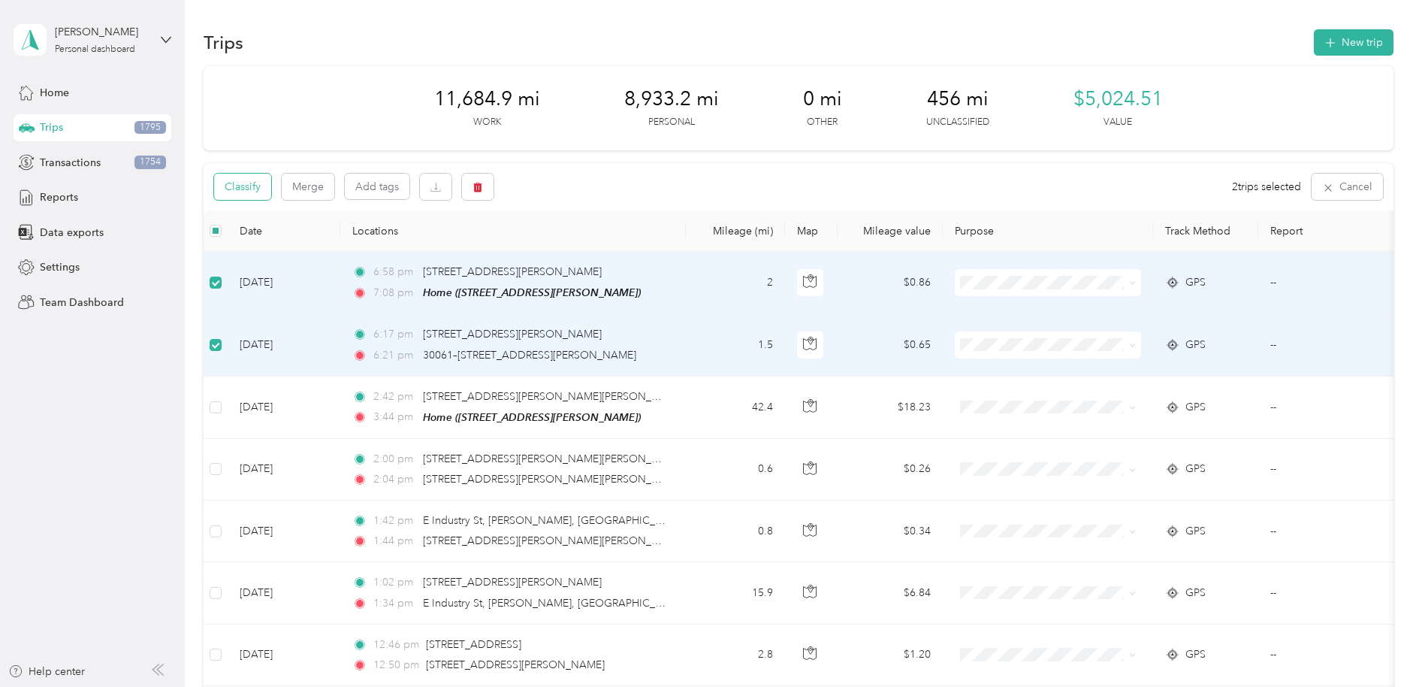
click at [239, 193] on button "Classify" at bounding box center [242, 187] width 57 height 26
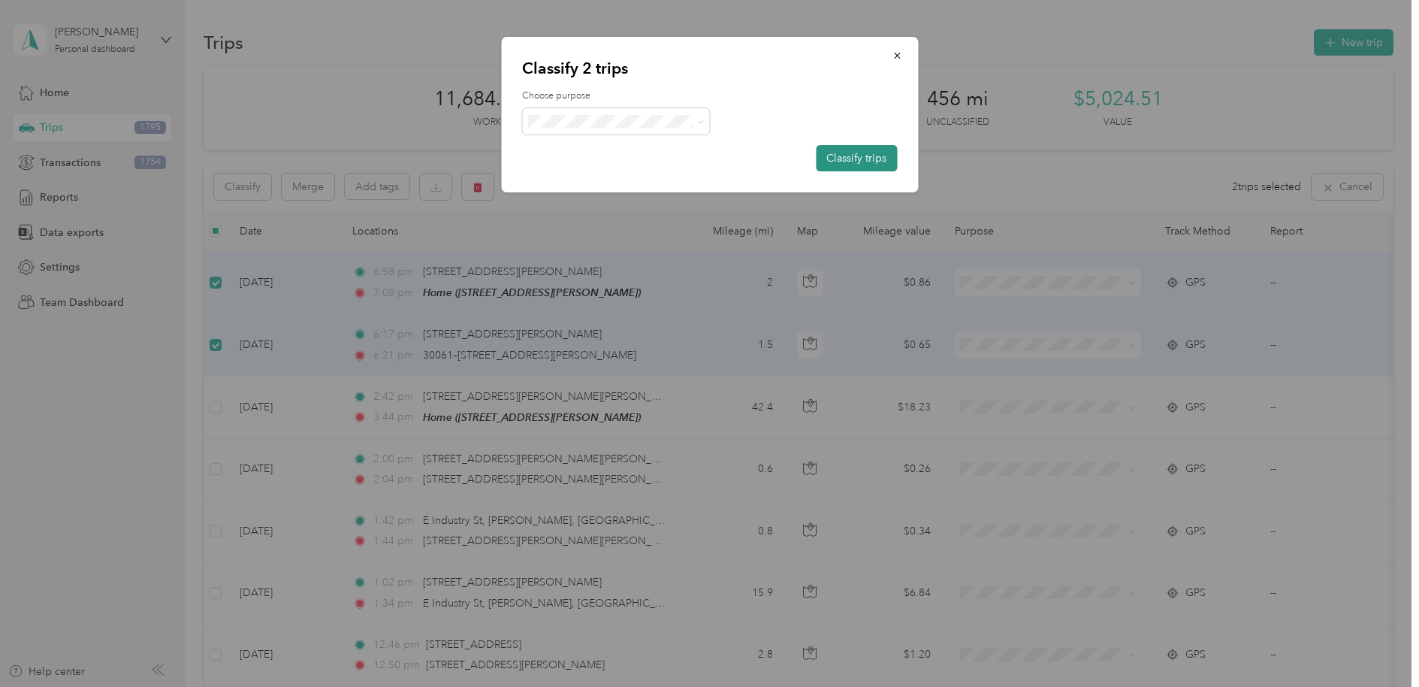
click at [861, 152] on button "Classify trips" at bounding box center [856, 158] width 81 height 26
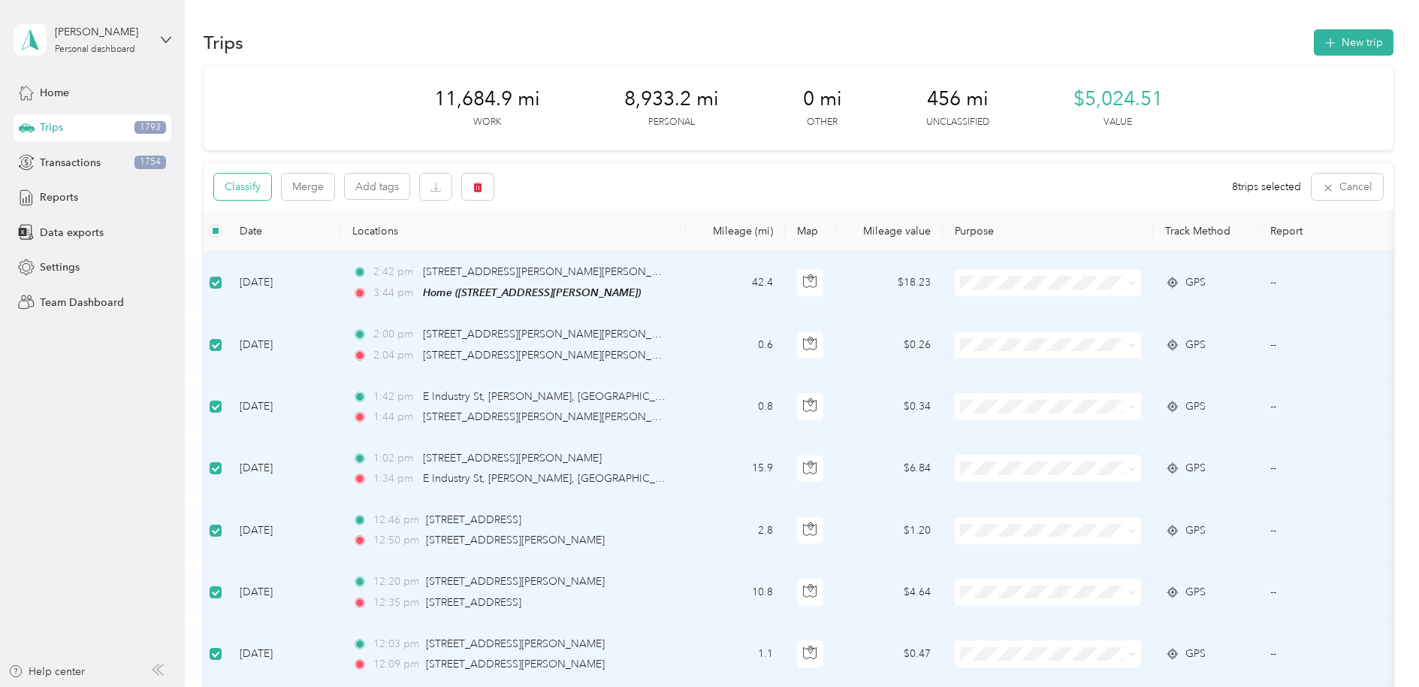
click at [242, 186] on button "Classify" at bounding box center [242, 187] width 57 height 26
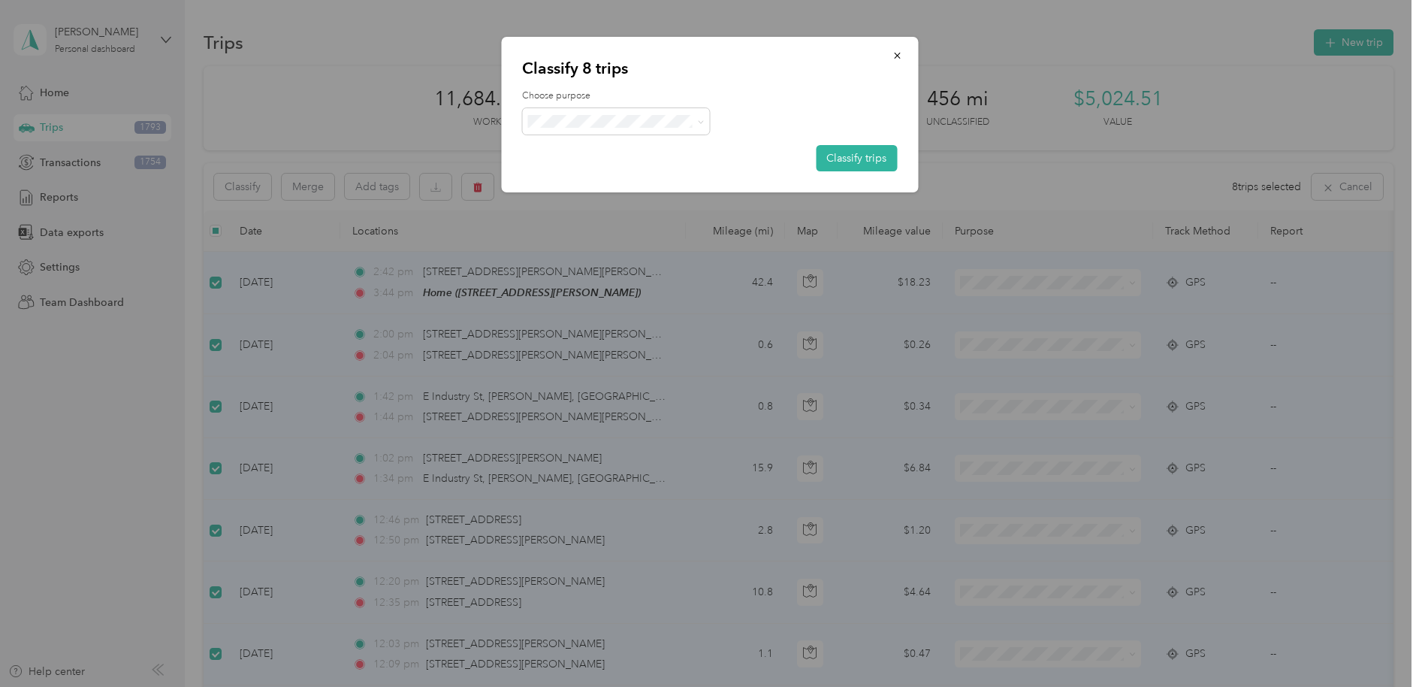
click at [577, 200] on span "Stat" at bounding box center [630, 195] width 140 height 16
click at [851, 161] on button "Classify trips" at bounding box center [856, 158] width 81 height 26
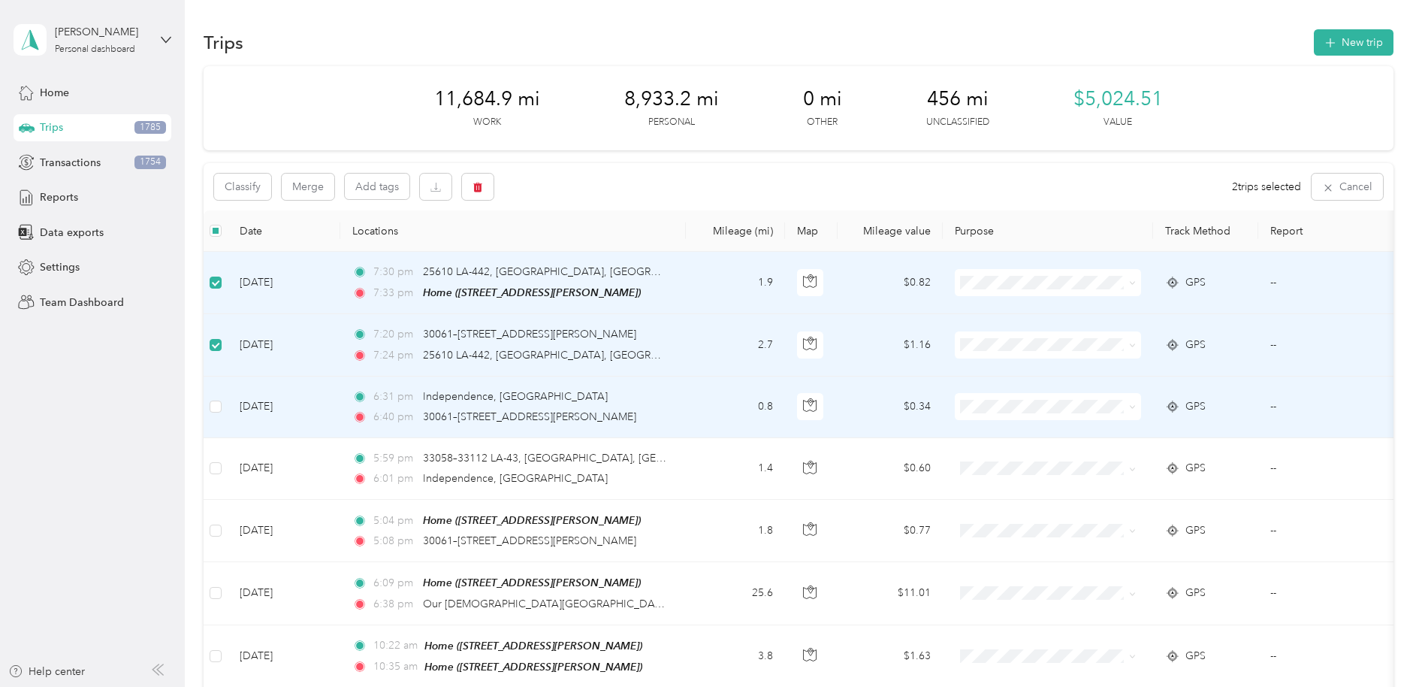
click at [204, 406] on td at bounding box center [216, 407] width 24 height 62
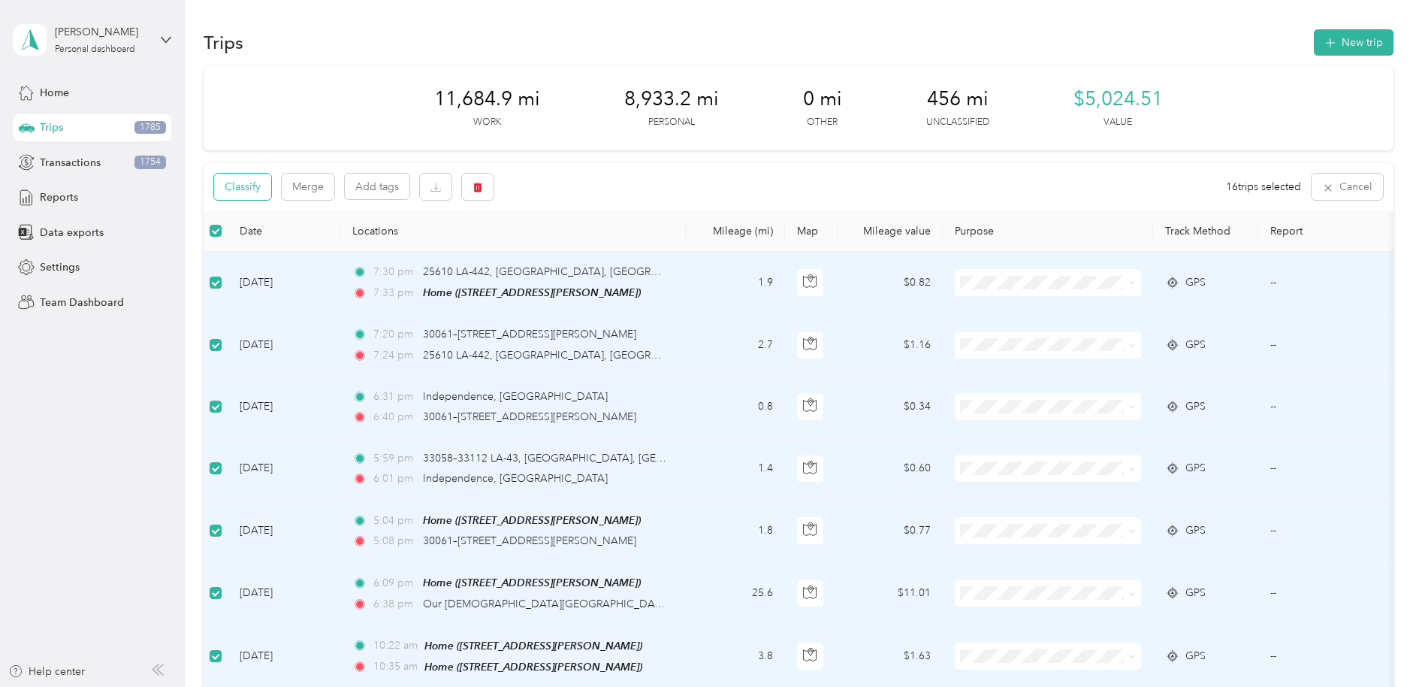
click at [240, 188] on button "Classify" at bounding box center [242, 187] width 57 height 26
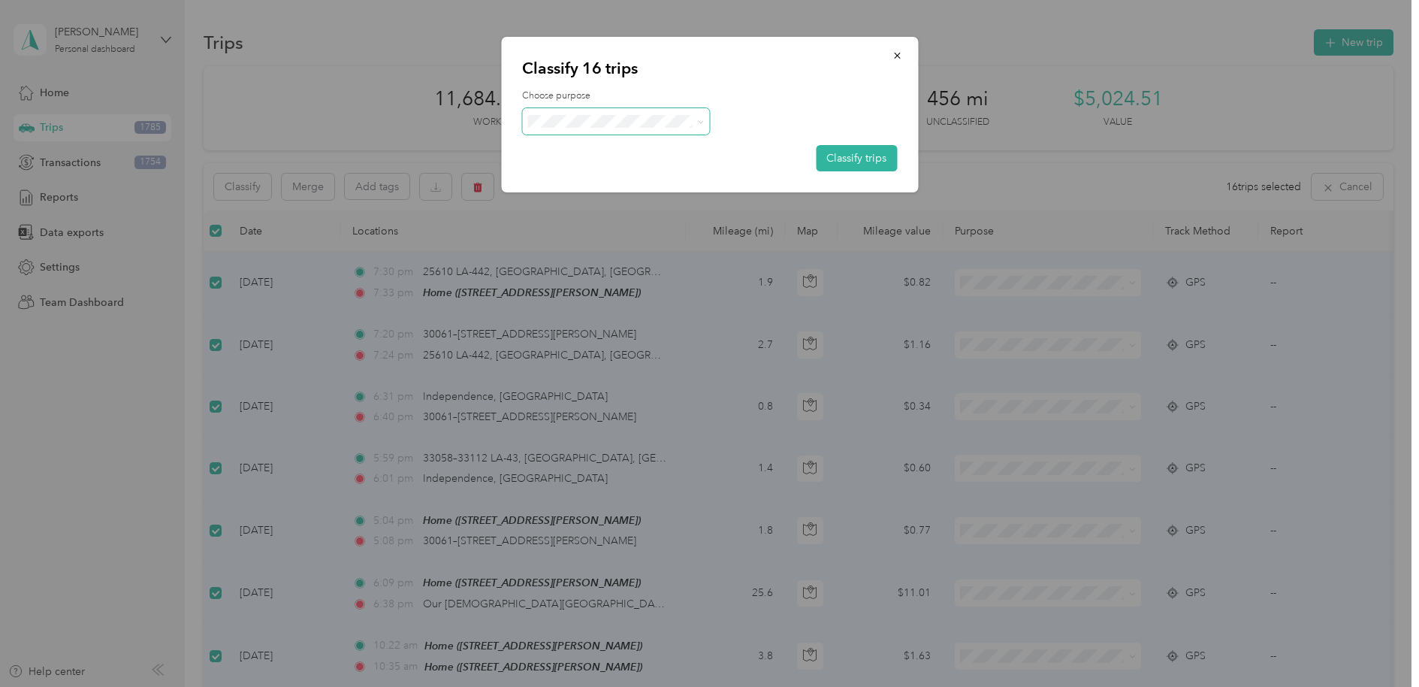
click at [701, 119] on icon at bounding box center [701, 122] width 7 height 7
click at [617, 167] on li "Personal" at bounding box center [616, 171] width 188 height 26
click at [895, 162] on button "Classify trips" at bounding box center [856, 158] width 81 height 26
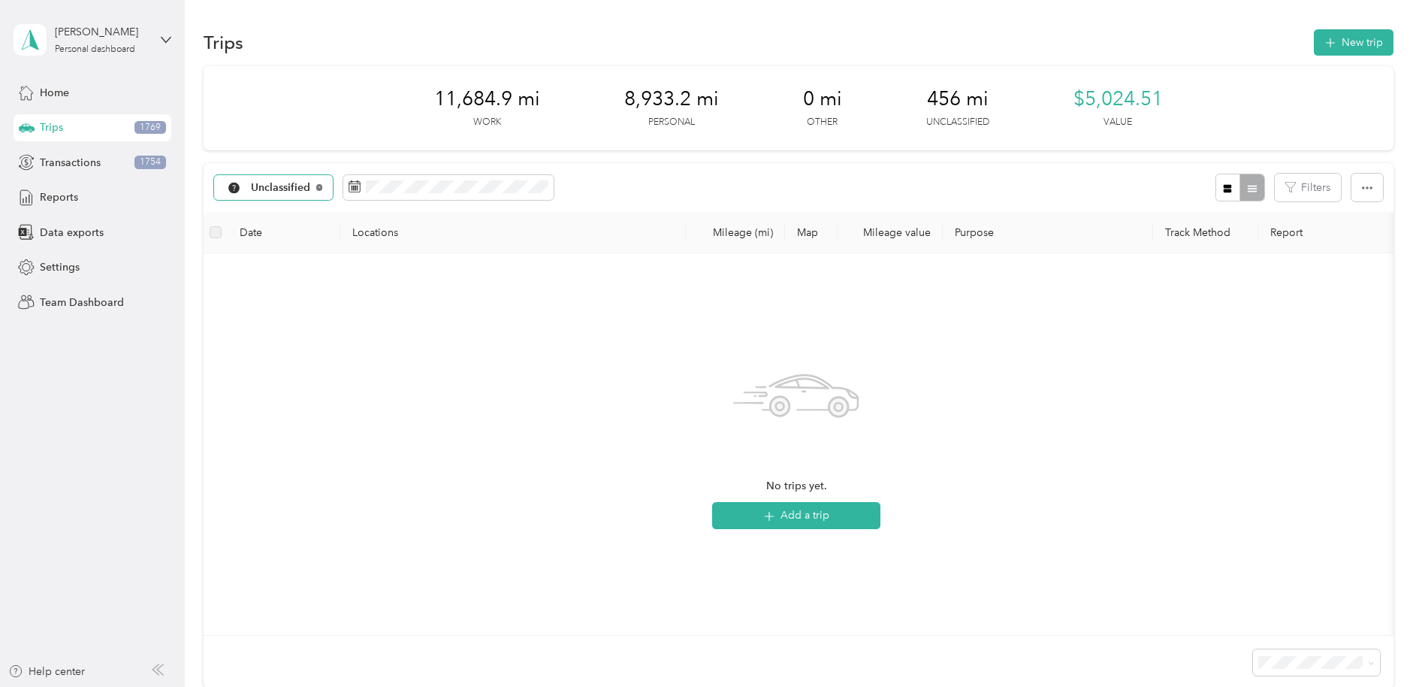
click at [319, 186] on icon at bounding box center [319, 187] width 6 height 6
click at [322, 186] on icon at bounding box center [322, 187] width 6 height 6
click at [274, 323] on li "Stat" at bounding box center [274, 314] width 120 height 26
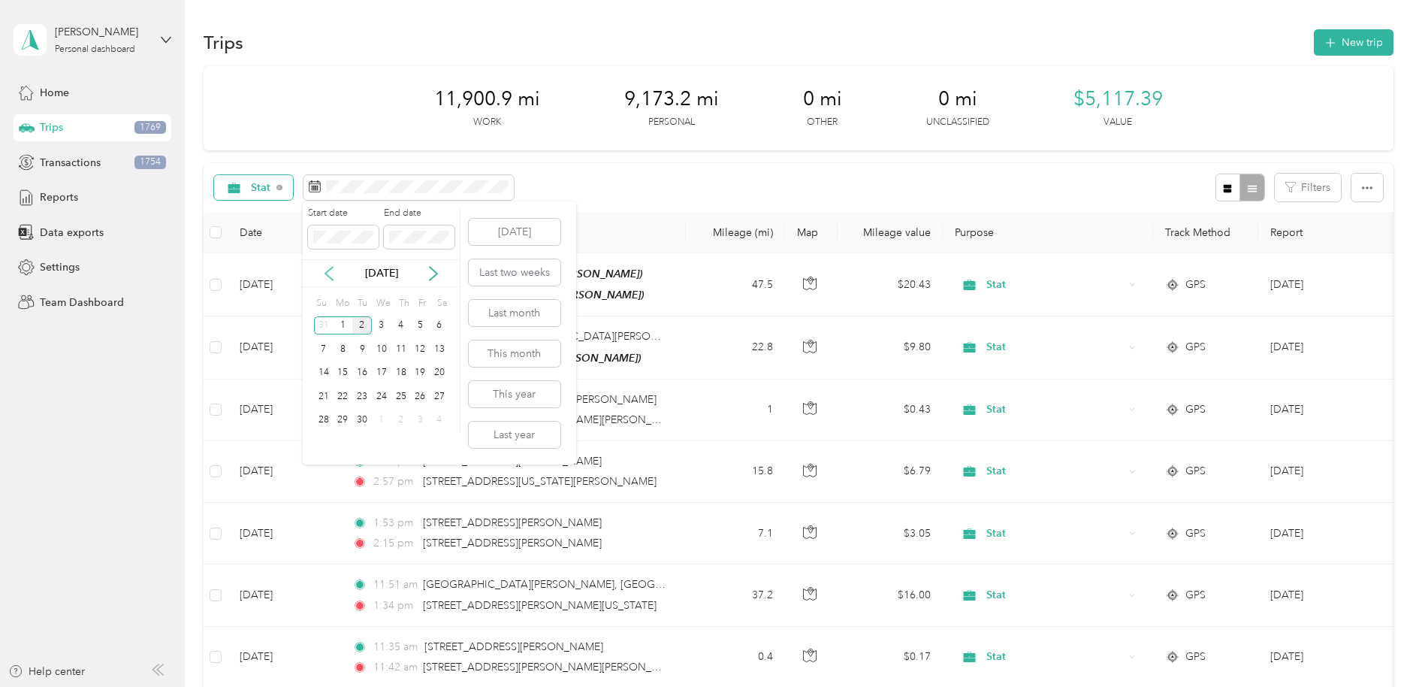
click at [331, 267] on icon at bounding box center [329, 273] width 15 height 15
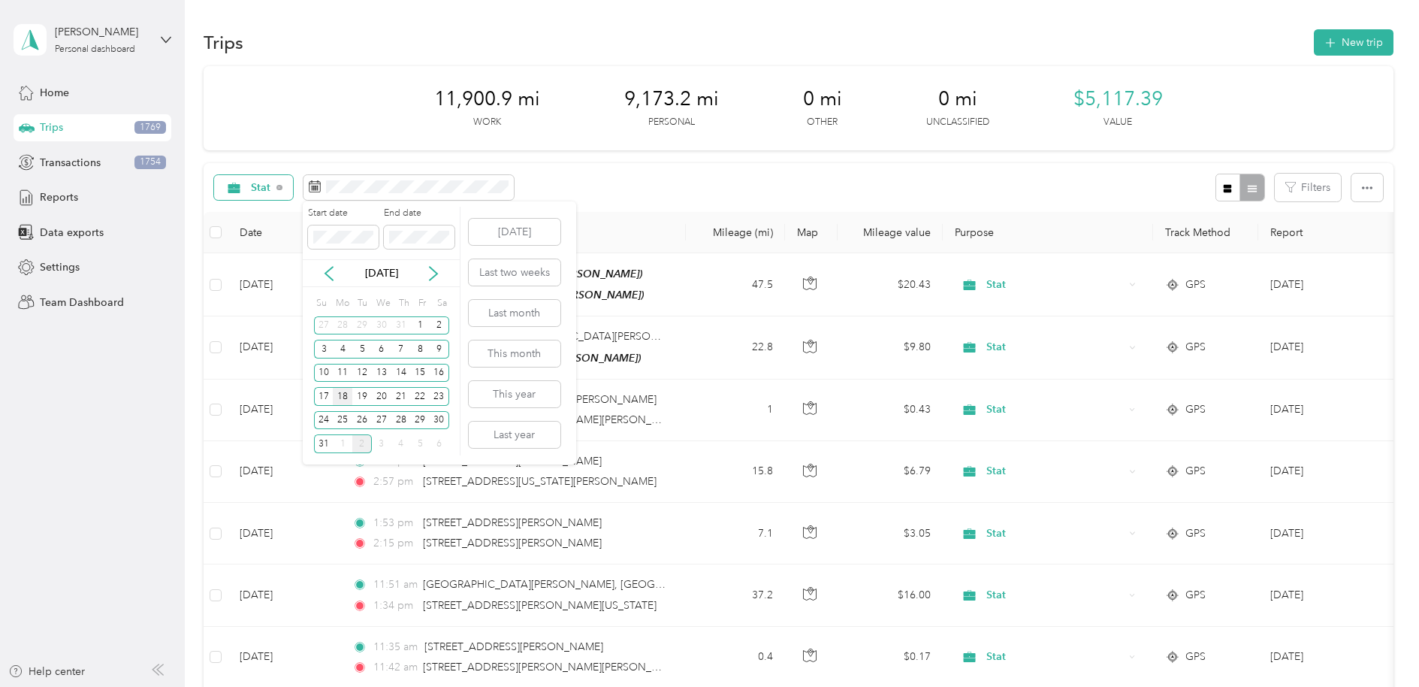
click at [343, 394] on div "18" at bounding box center [343, 396] width 20 height 19
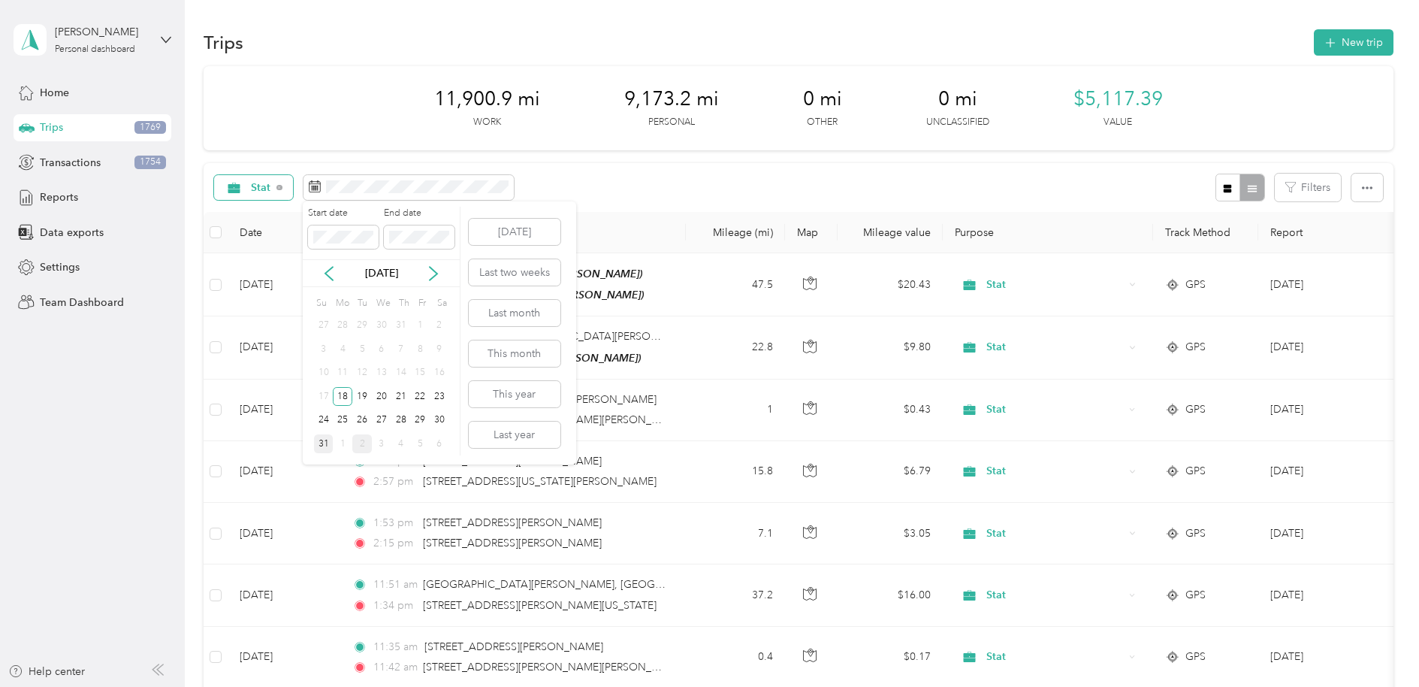
click at [325, 441] on div "31" at bounding box center [324, 443] width 20 height 19
